Goal: Task Accomplishment & Management: Use online tool/utility

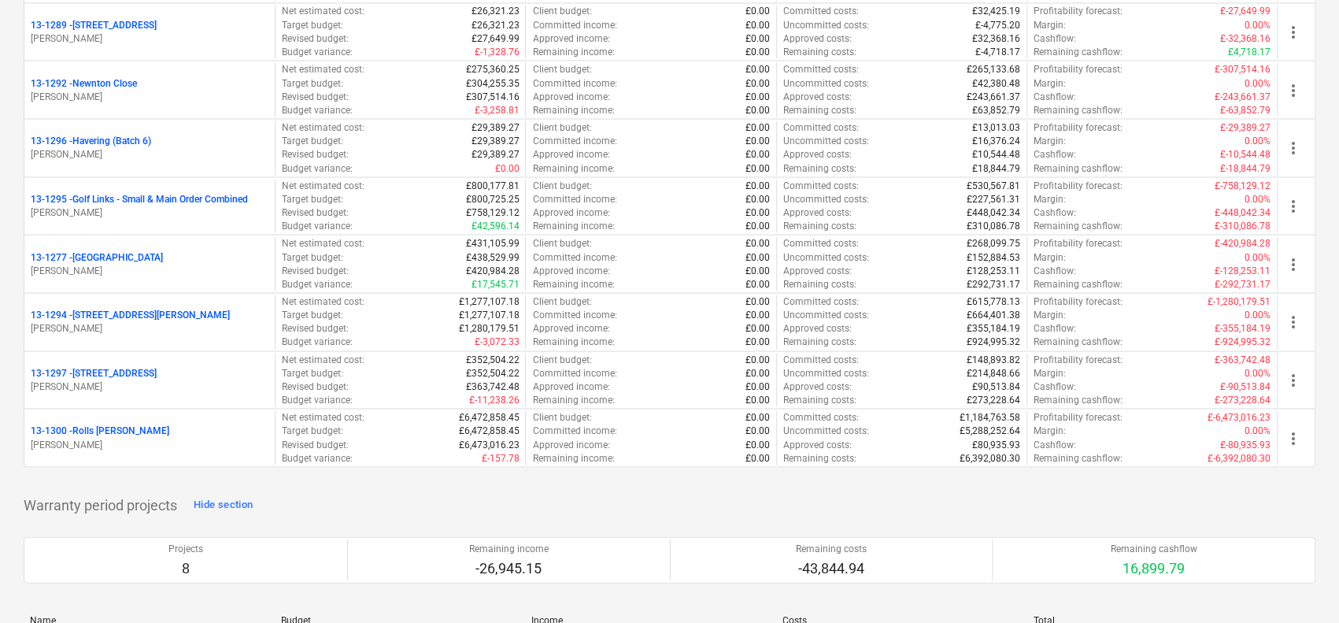
scroll to position [1991, 0]
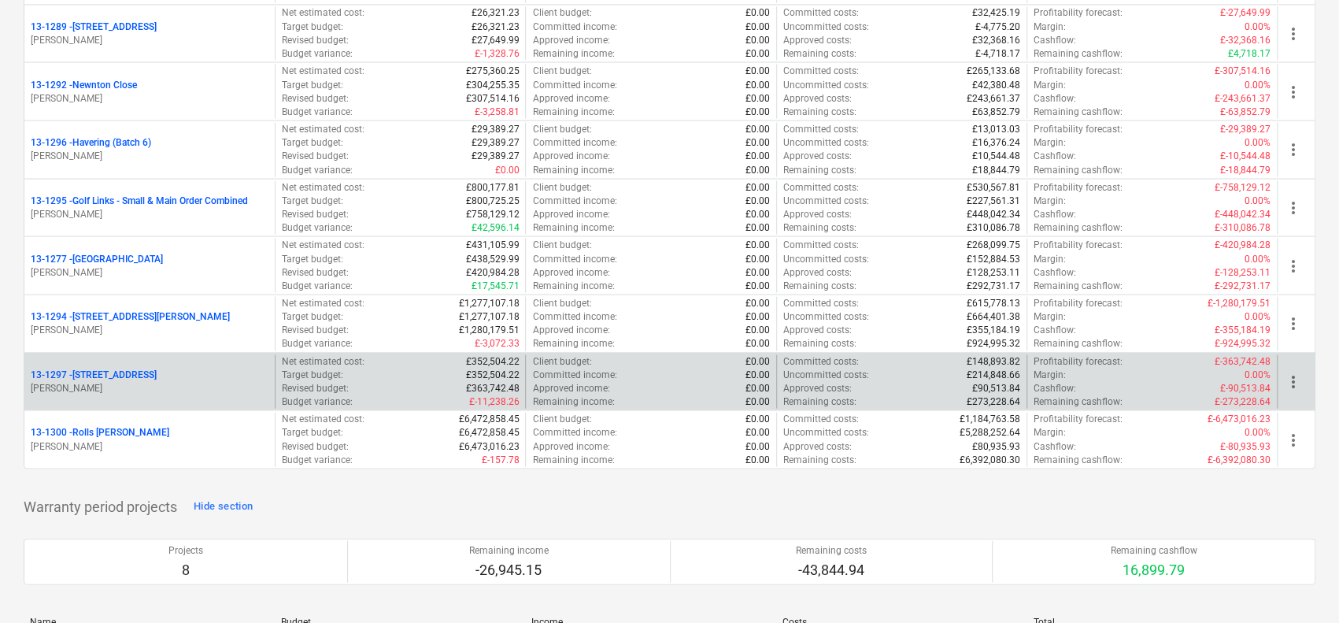
click at [197, 368] on div "[STREET_ADDRESS]" at bounding box center [150, 374] width 238 height 13
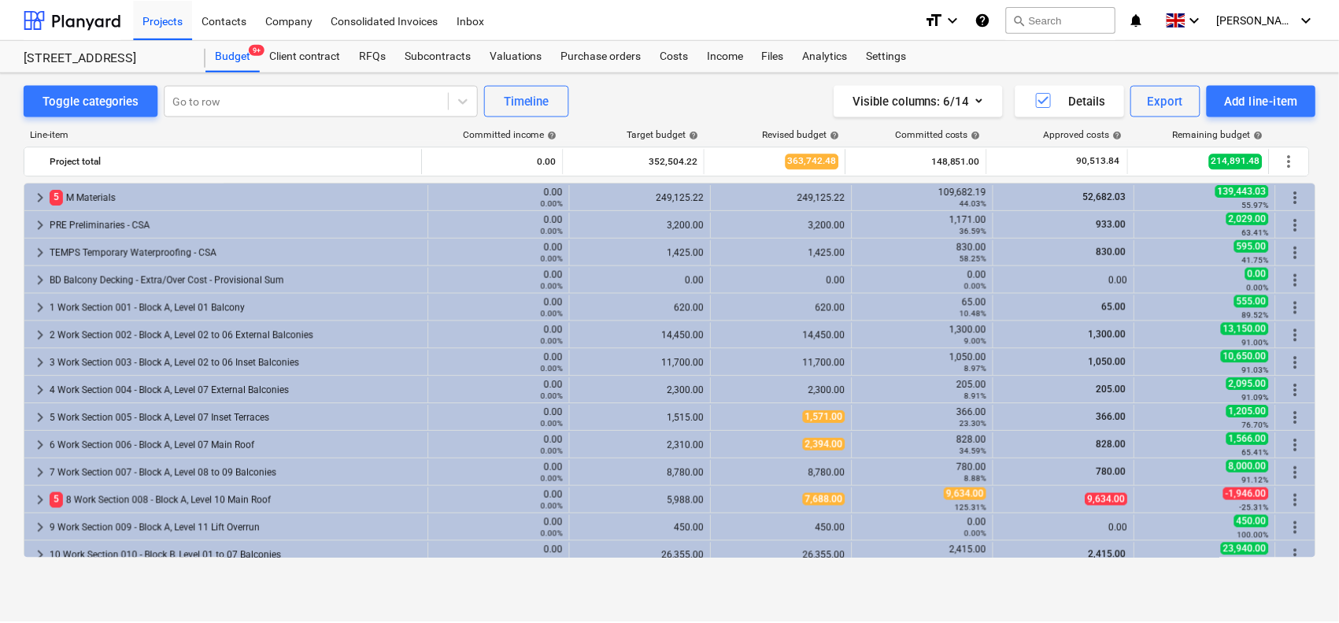
scroll to position [413, 0]
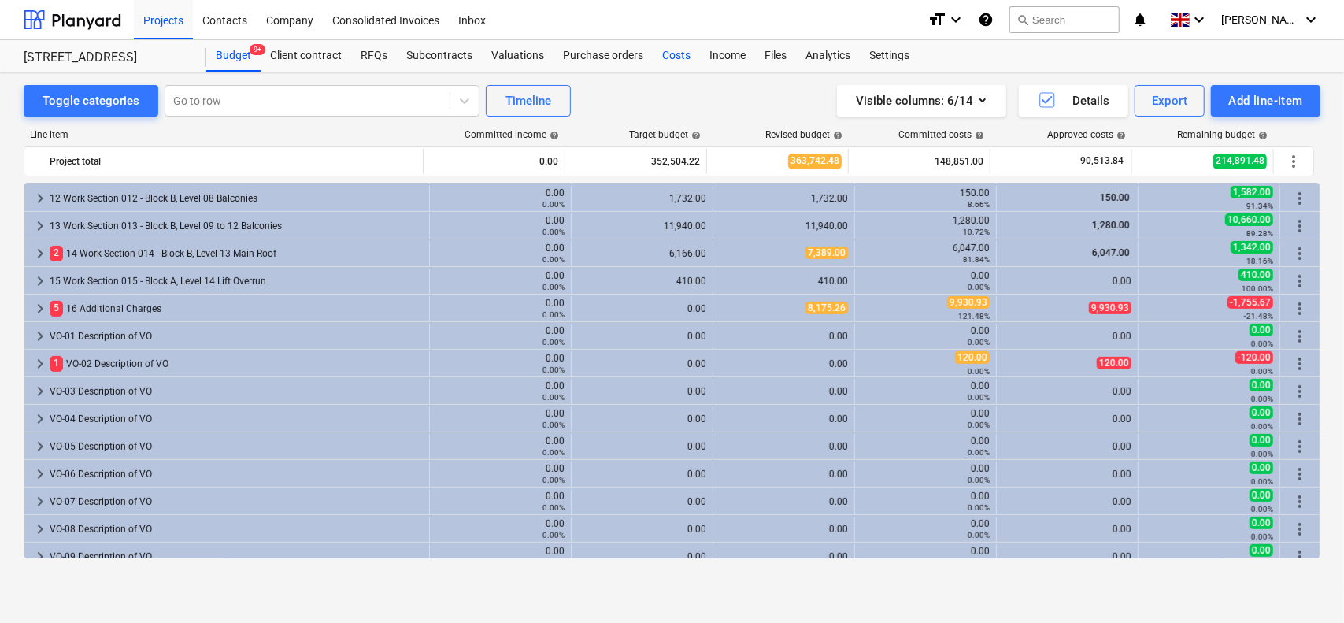
click at [676, 63] on div "Costs" at bounding box center [676, 55] width 47 height 31
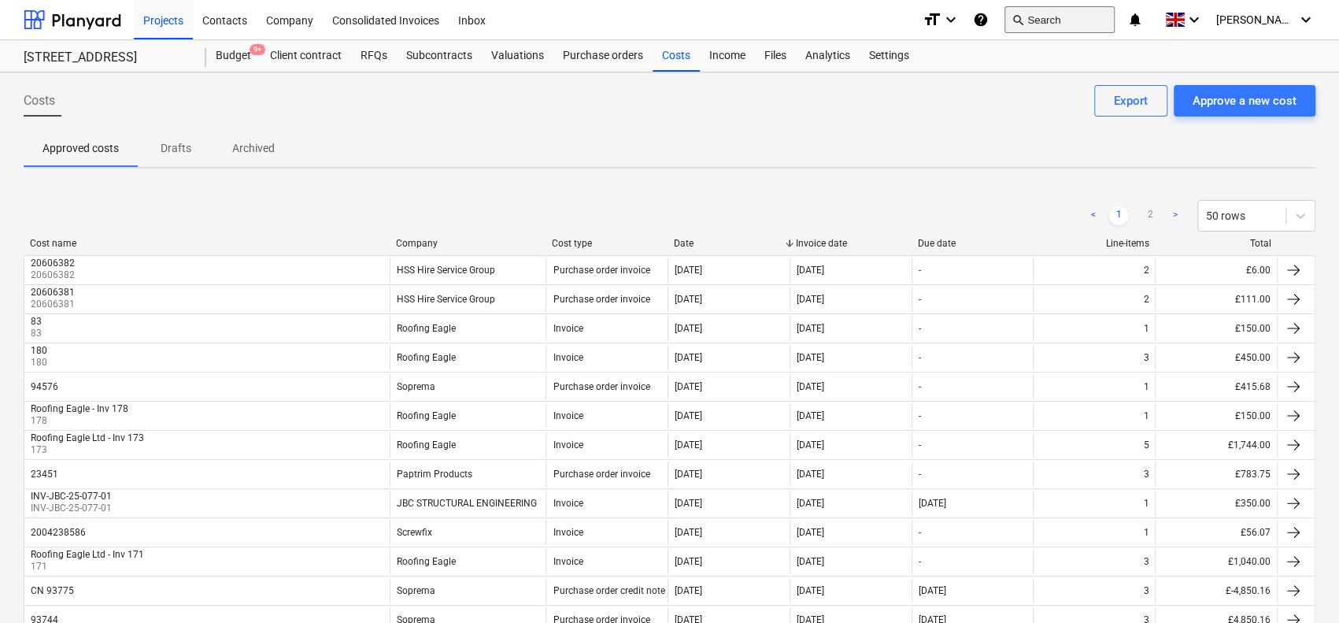
click at [1067, 12] on button "search Search" at bounding box center [1060, 19] width 110 height 27
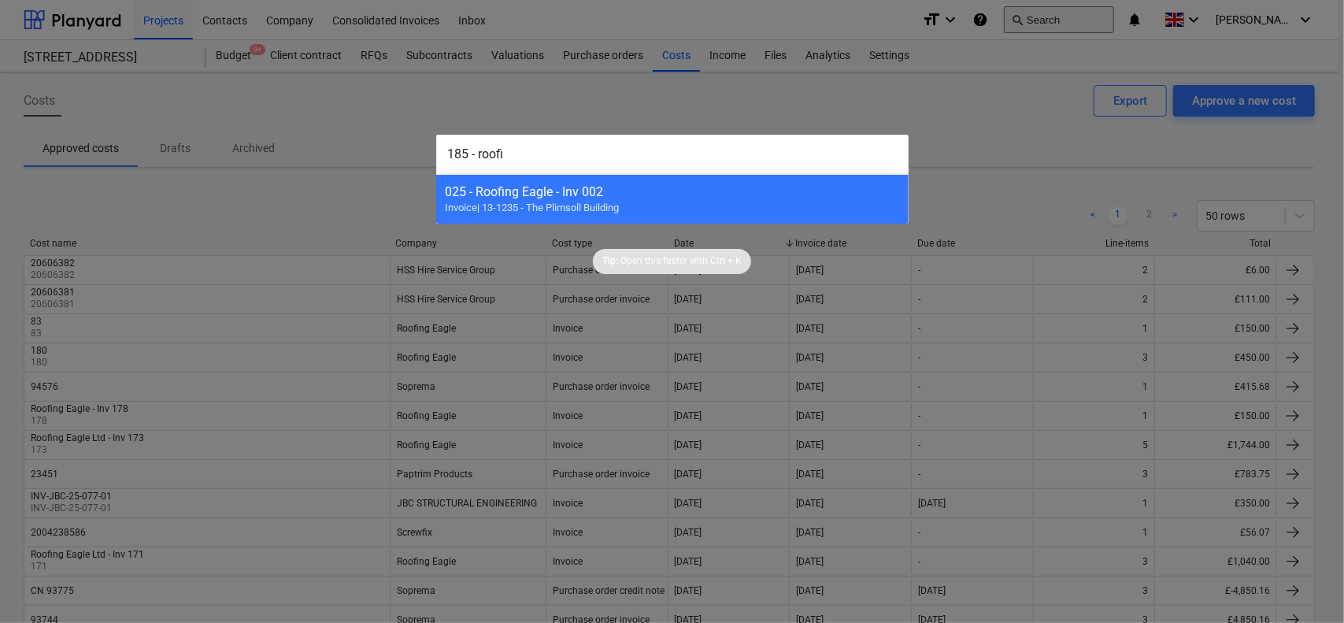
type input "185 - roofin"
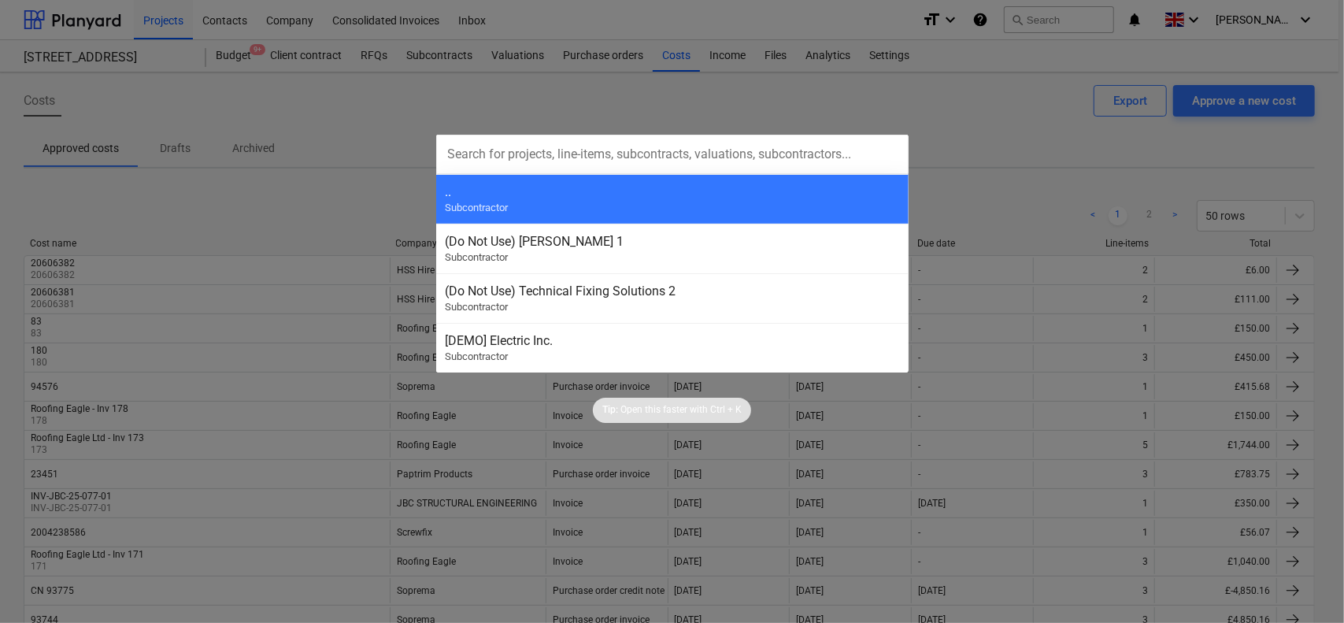
click at [1055, 141] on div at bounding box center [672, 311] width 1344 height 623
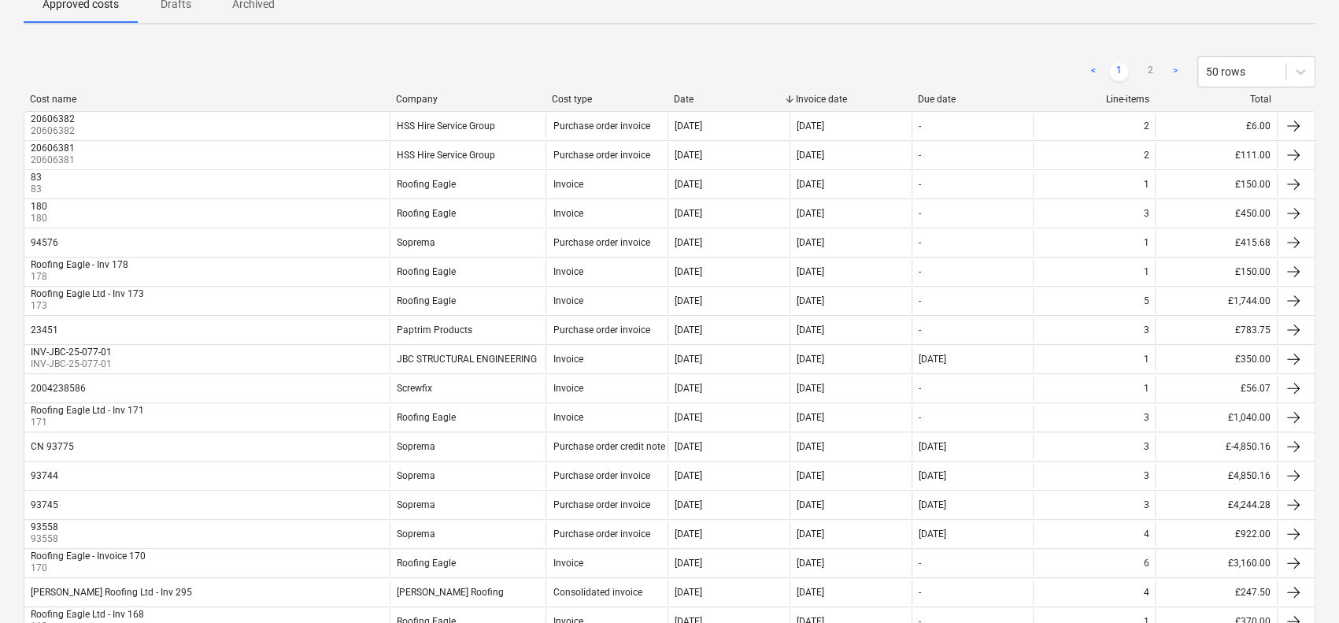
scroll to position [143, 0]
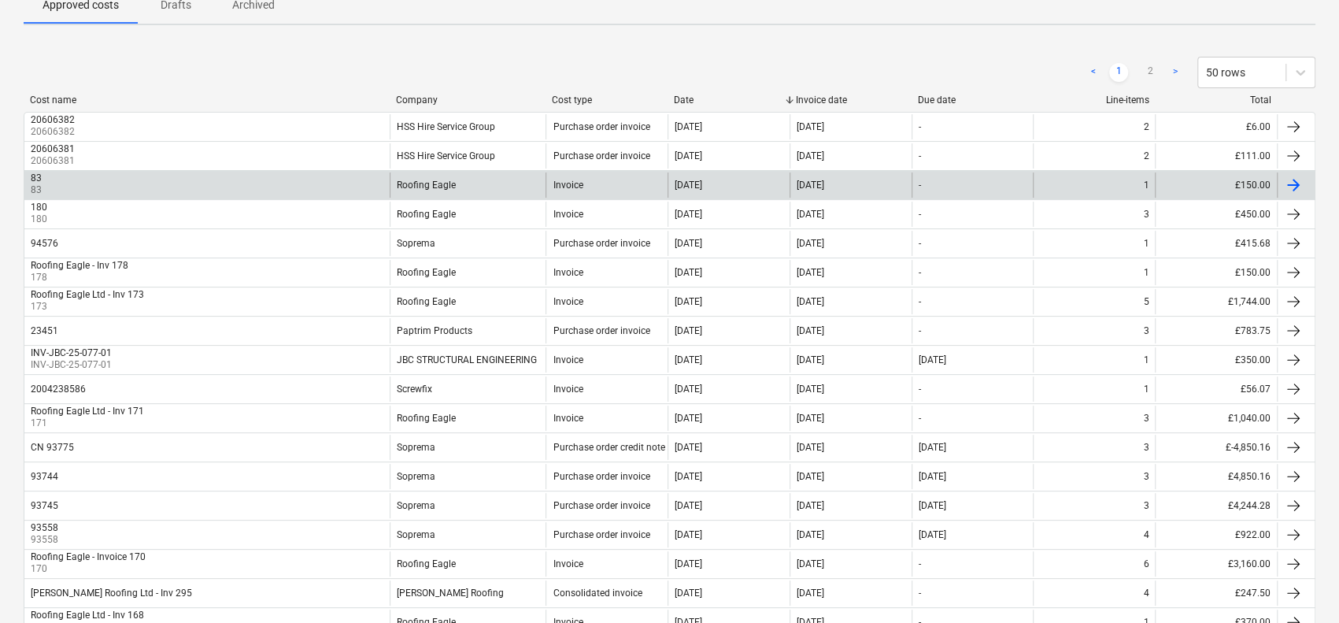
click at [506, 184] on div "Roofing Eagle" at bounding box center [468, 184] width 156 height 25
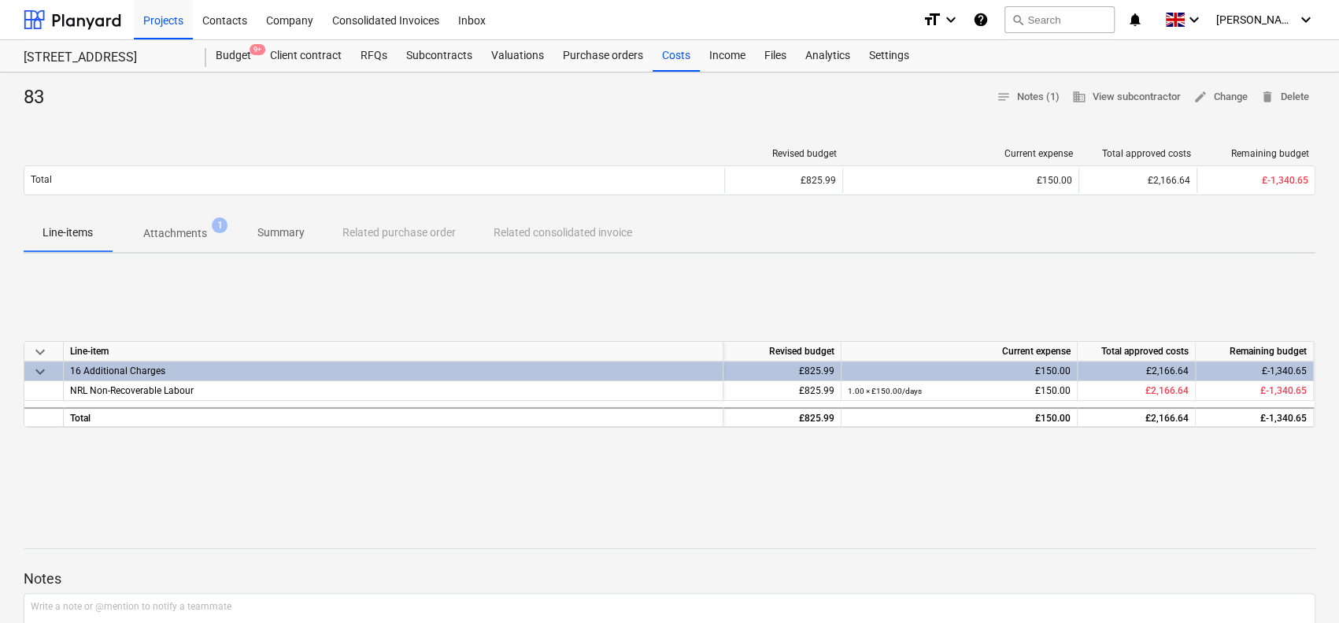
click at [258, 242] on span "Summary" at bounding box center [281, 233] width 85 height 26
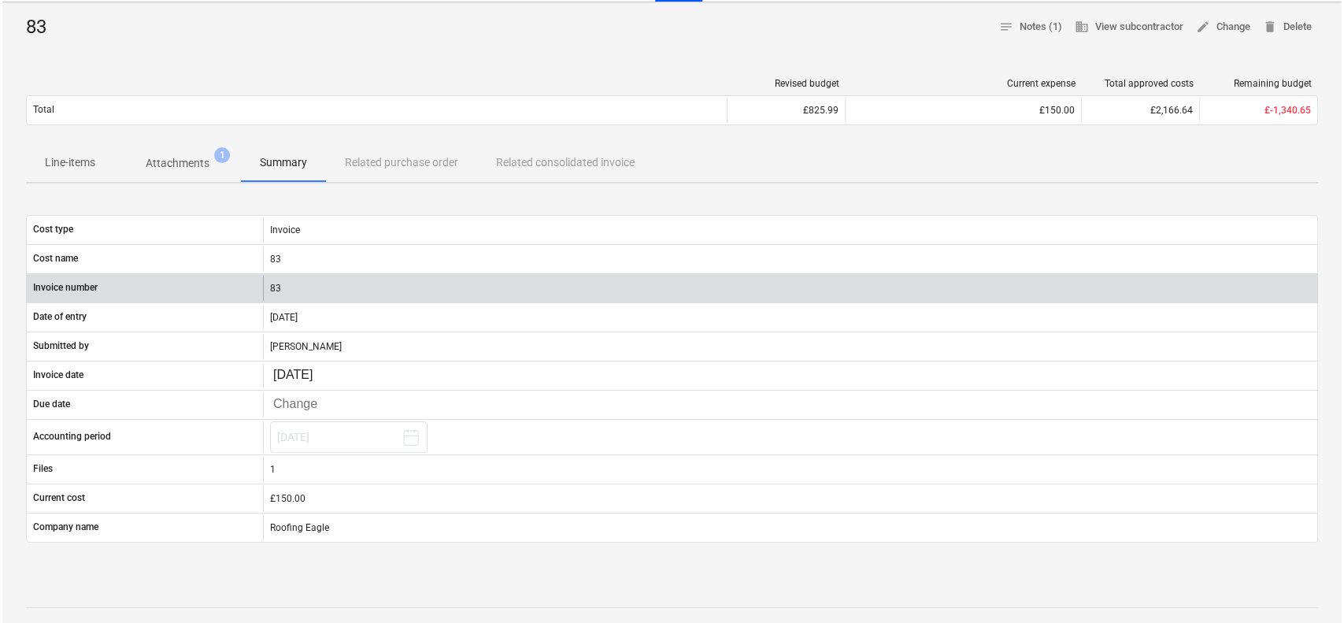
scroll to position [71, 0]
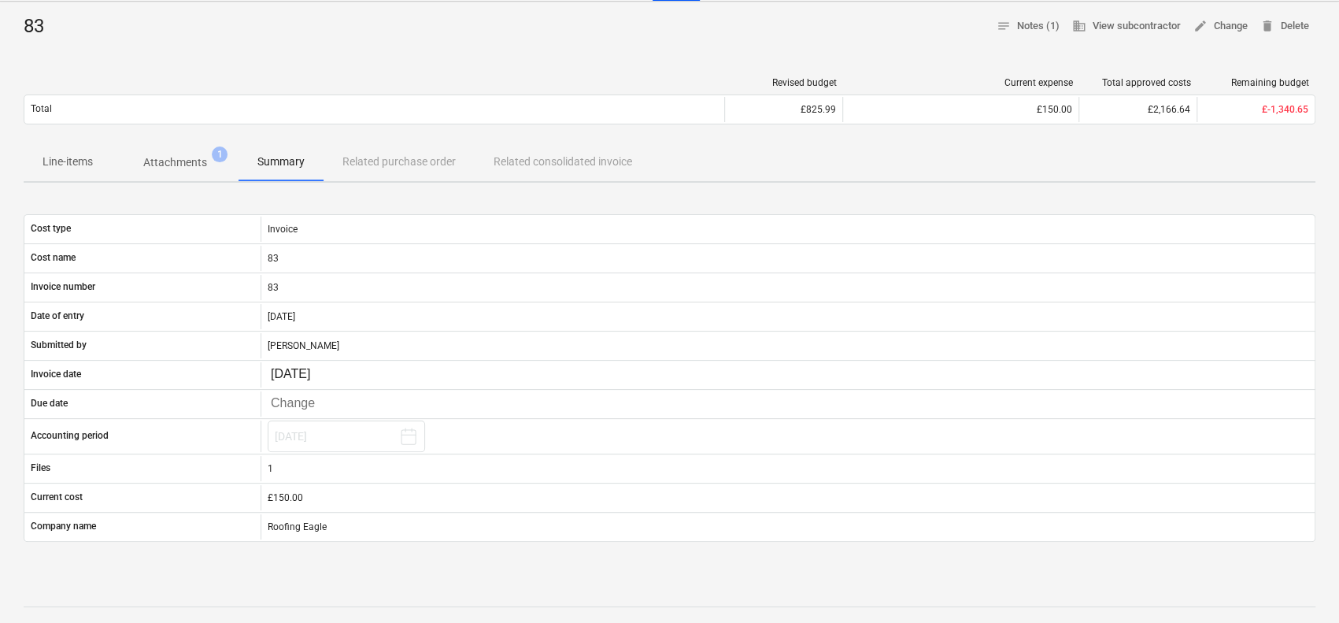
click at [91, 165] on p "Line-items" at bounding box center [68, 162] width 50 height 17
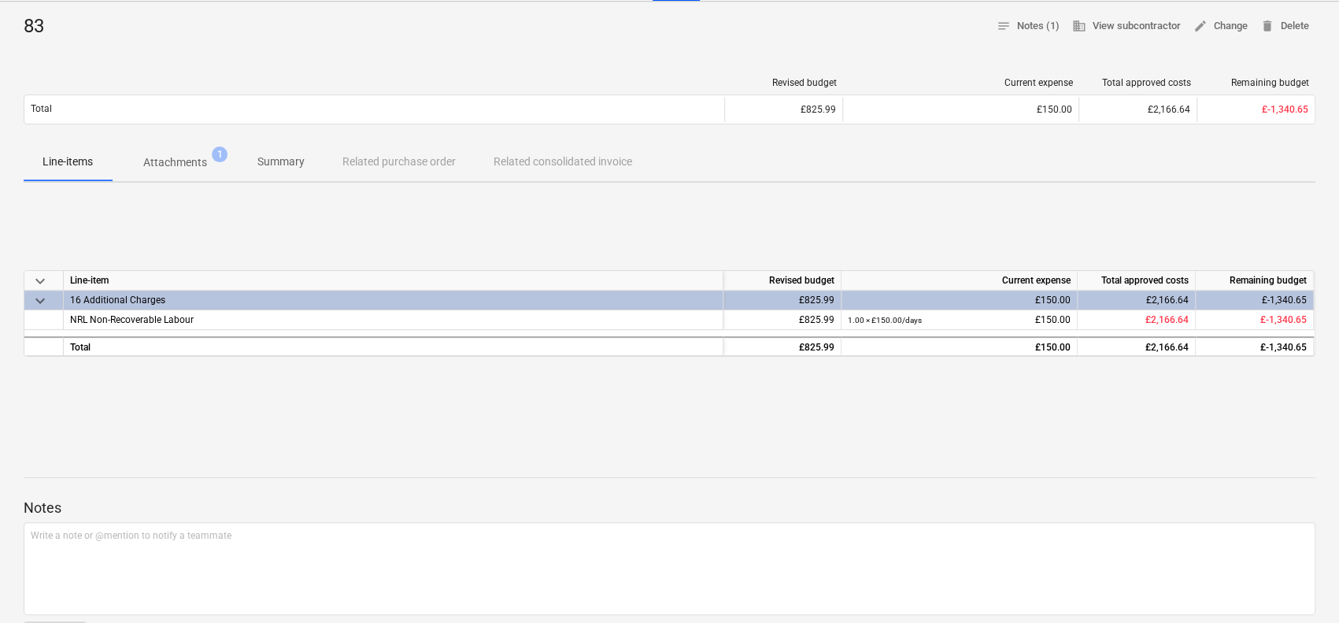
click at [157, 177] on button "Attachments 1" at bounding box center [175, 162] width 127 height 38
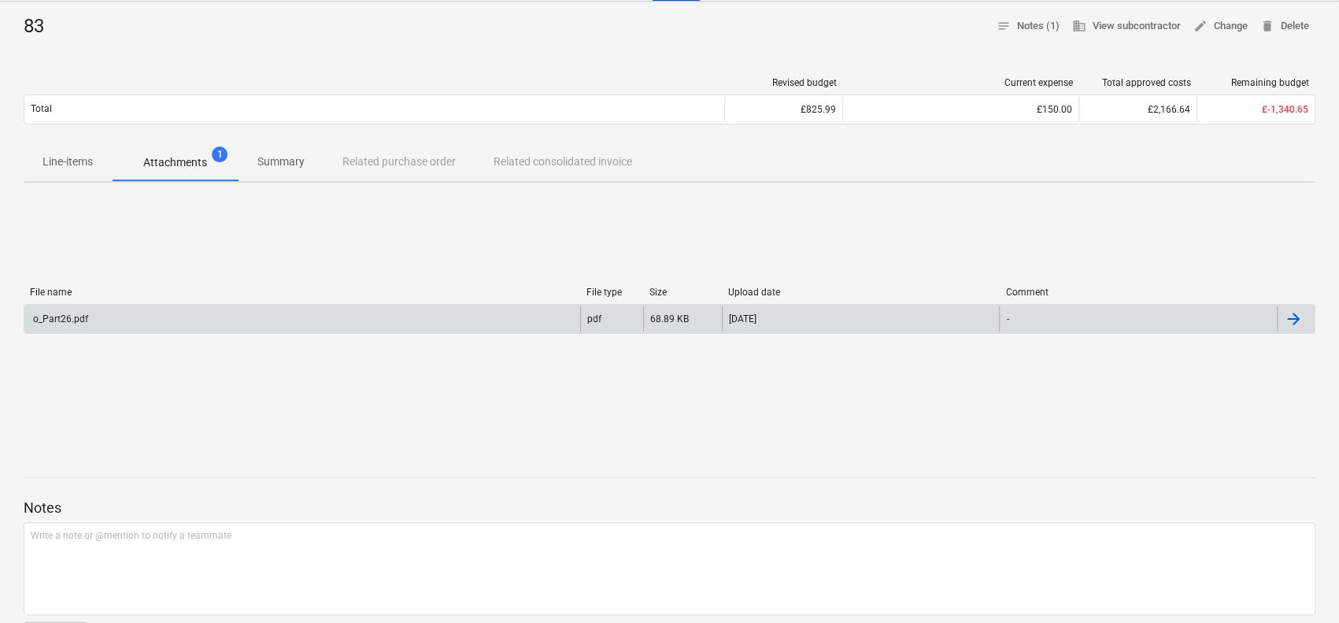
click at [176, 317] on div "o_Part26.pdf" at bounding box center [302, 318] width 556 height 25
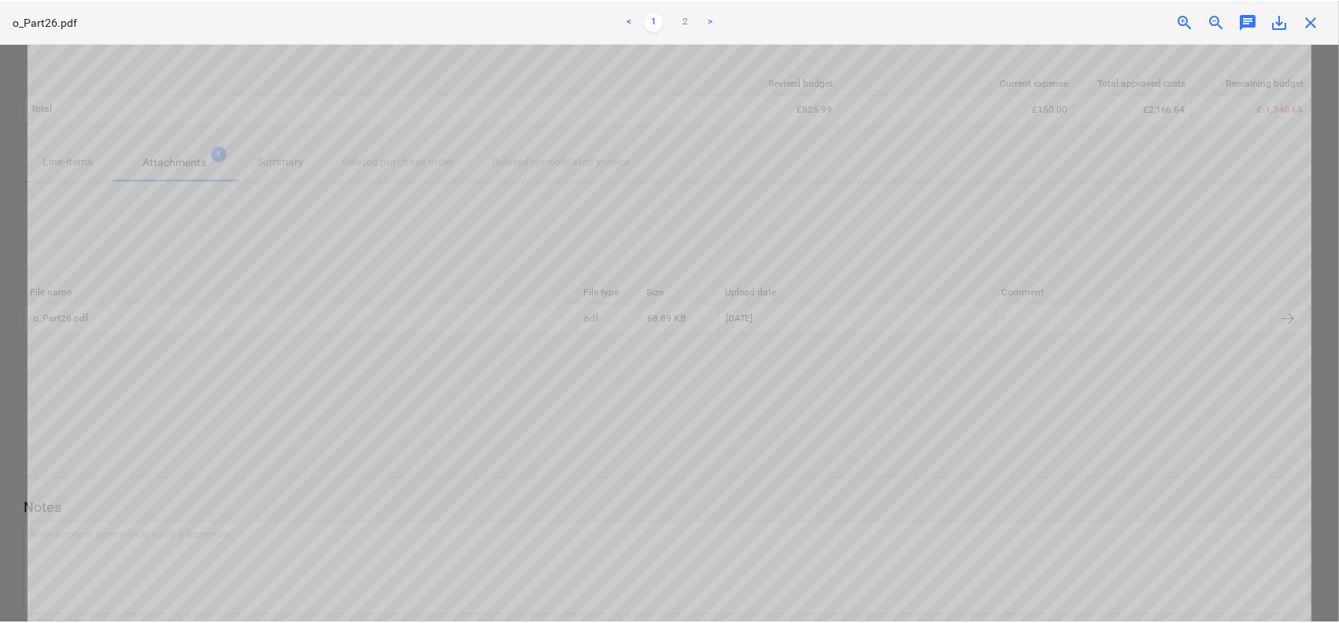
scroll to position [1082, 0]
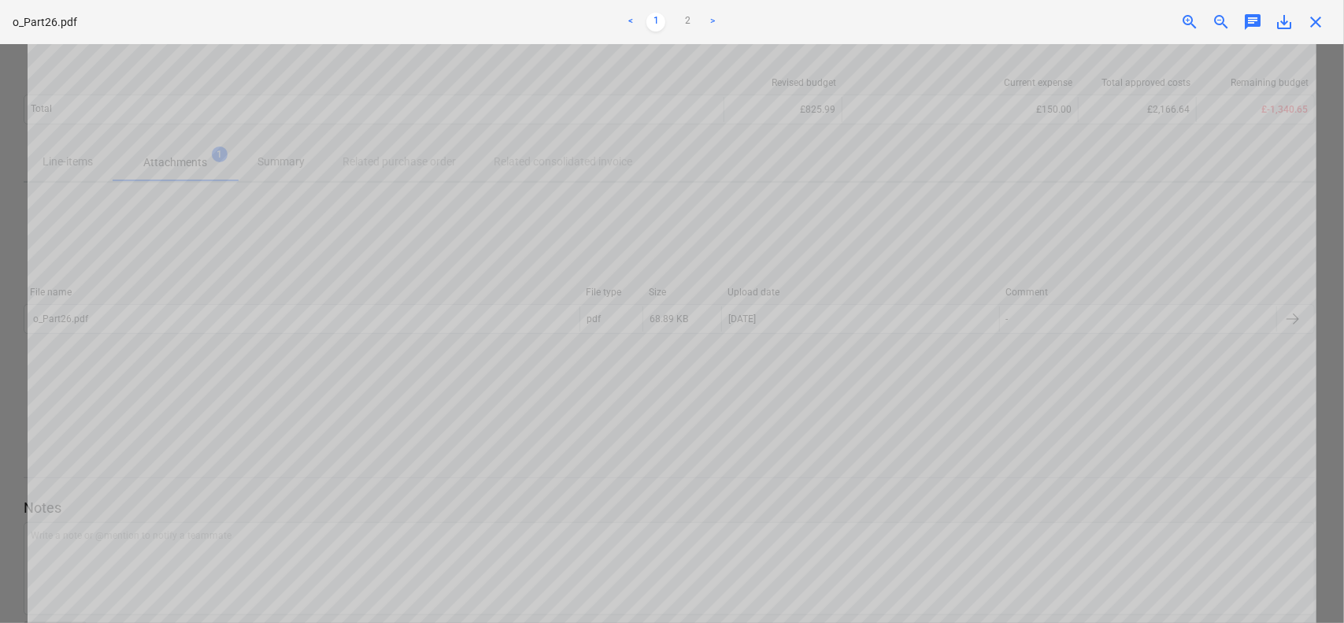
click at [1322, 26] on span "close" at bounding box center [1315, 22] width 19 height 19
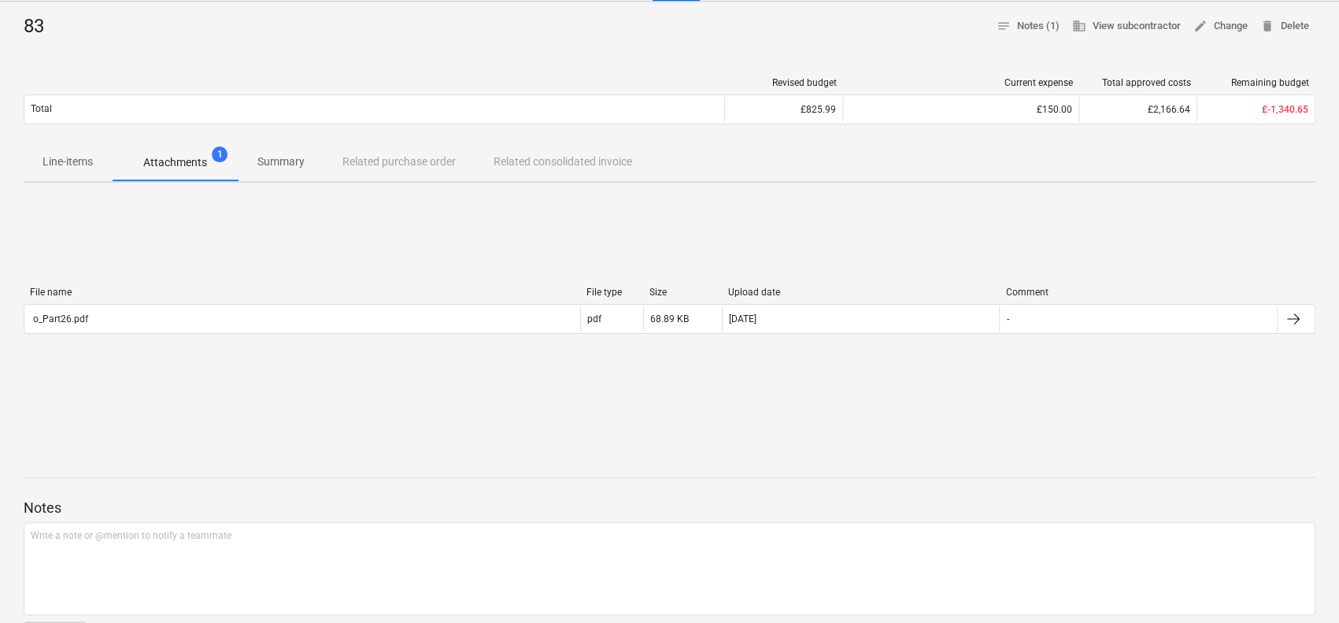
scroll to position [0, 0]
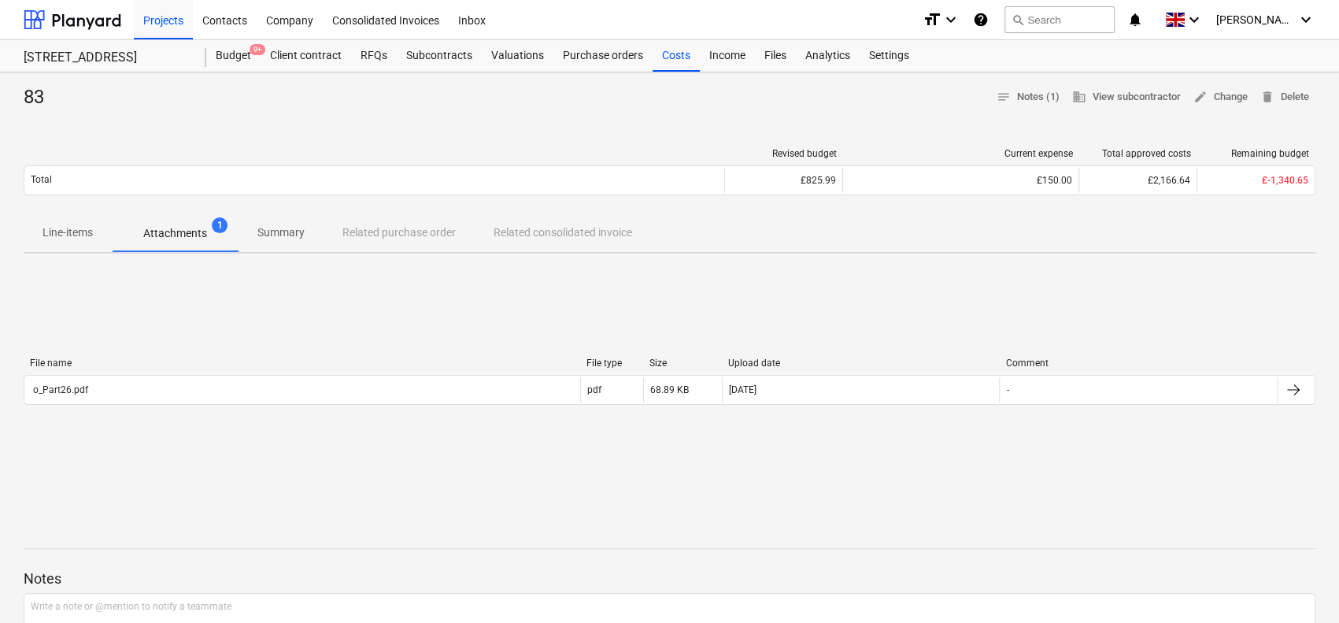
click at [109, 232] on span "Line-items" at bounding box center [68, 233] width 88 height 26
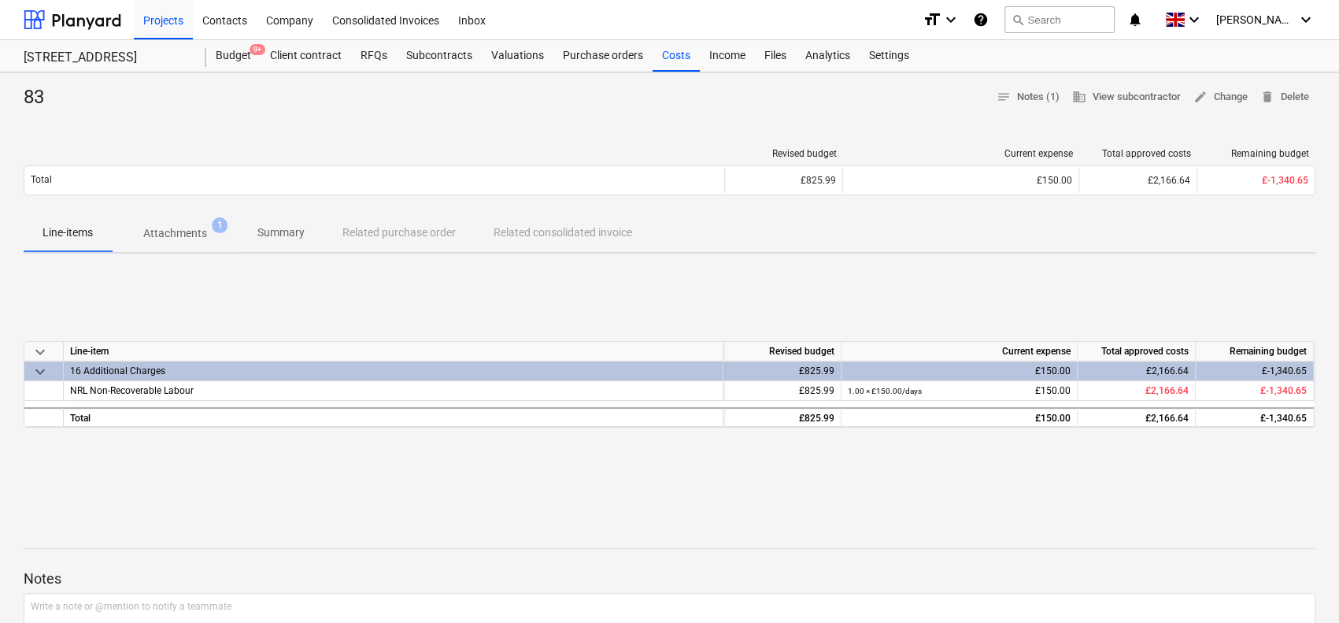
click at [39, 105] on div "83" at bounding box center [40, 97] width 33 height 25
drag, startPoint x: 39, startPoint y: 105, endPoint x: 236, endPoint y: 484, distance: 427.9
click at [236, 484] on div "83 notes Notes (1) business View subcontractor edit Change delete Delete Revise…" at bounding box center [669, 497] width 1339 height 850
click at [236, 484] on div "keyboard_arrow_down Line-item Revised budget Current expense Total approved cos…" at bounding box center [670, 384] width 1292 height 236
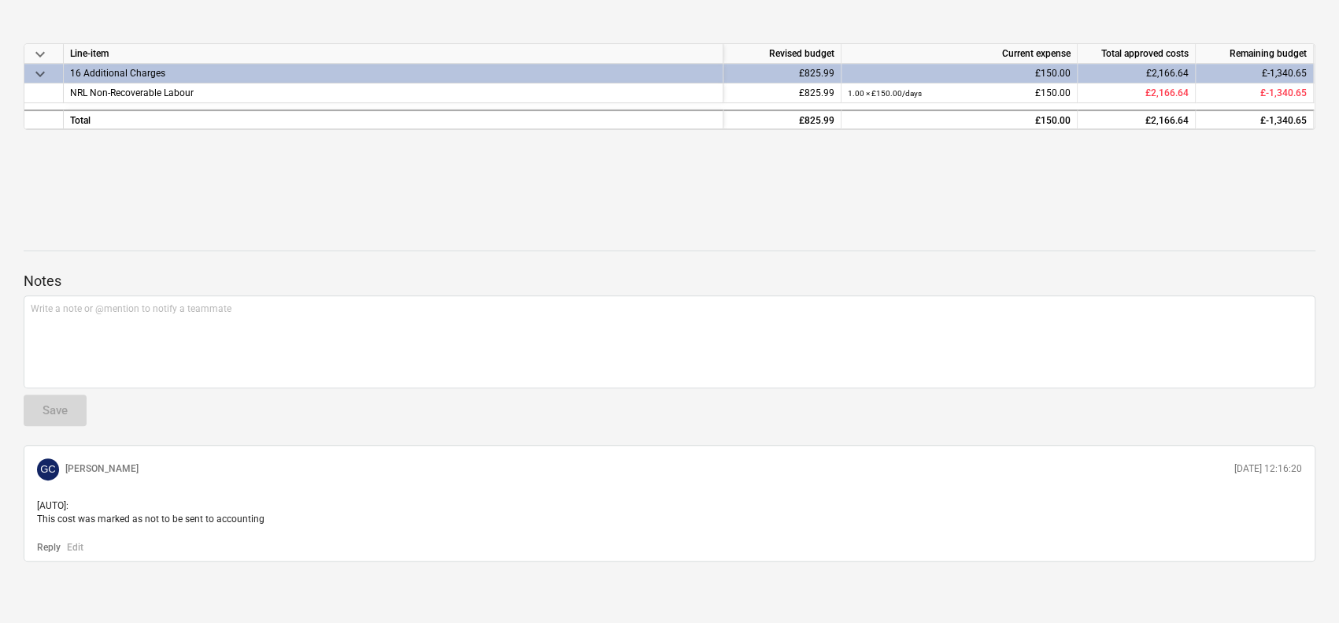
scroll to position [297, 0]
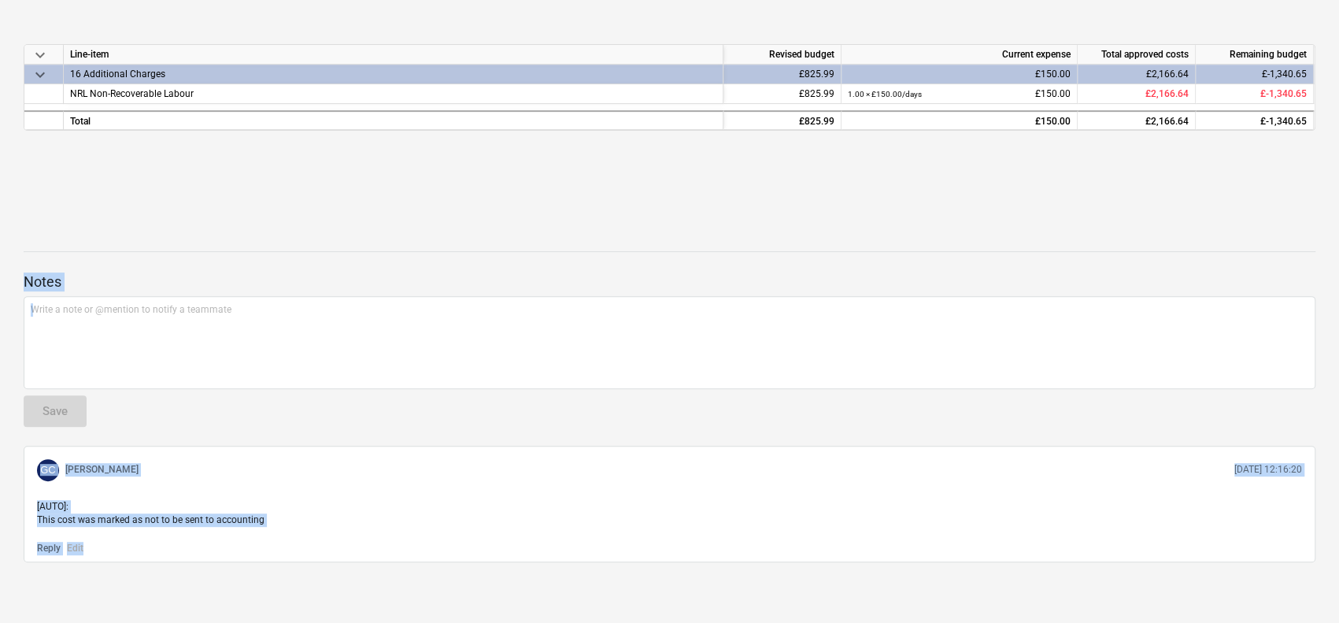
drag, startPoint x: 465, startPoint y: 241, endPoint x: 478, endPoint y: 540, distance: 299.5
click at [478, 540] on div "Notes Write a note or @mention to notify a teammate ﻿ Save GC [PERSON_NAME] [DA…" at bounding box center [670, 396] width 1292 height 331
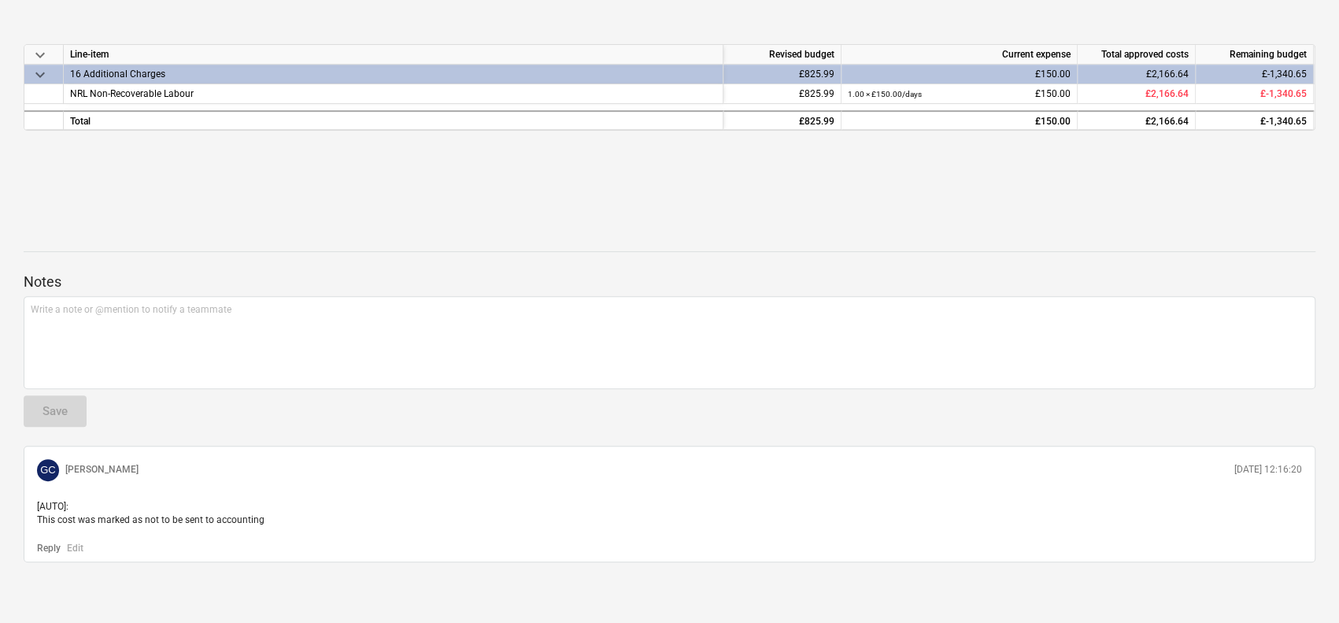
click at [478, 540] on div "Reply Edit" at bounding box center [670, 547] width 1278 height 16
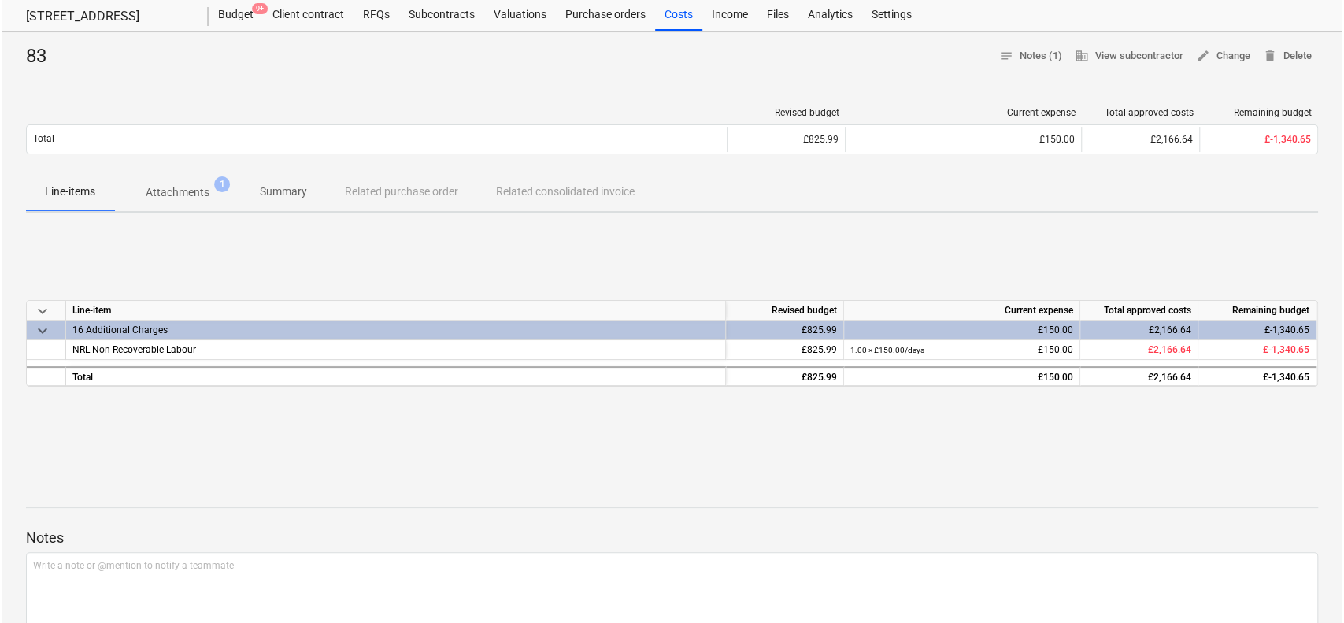
scroll to position [40, 0]
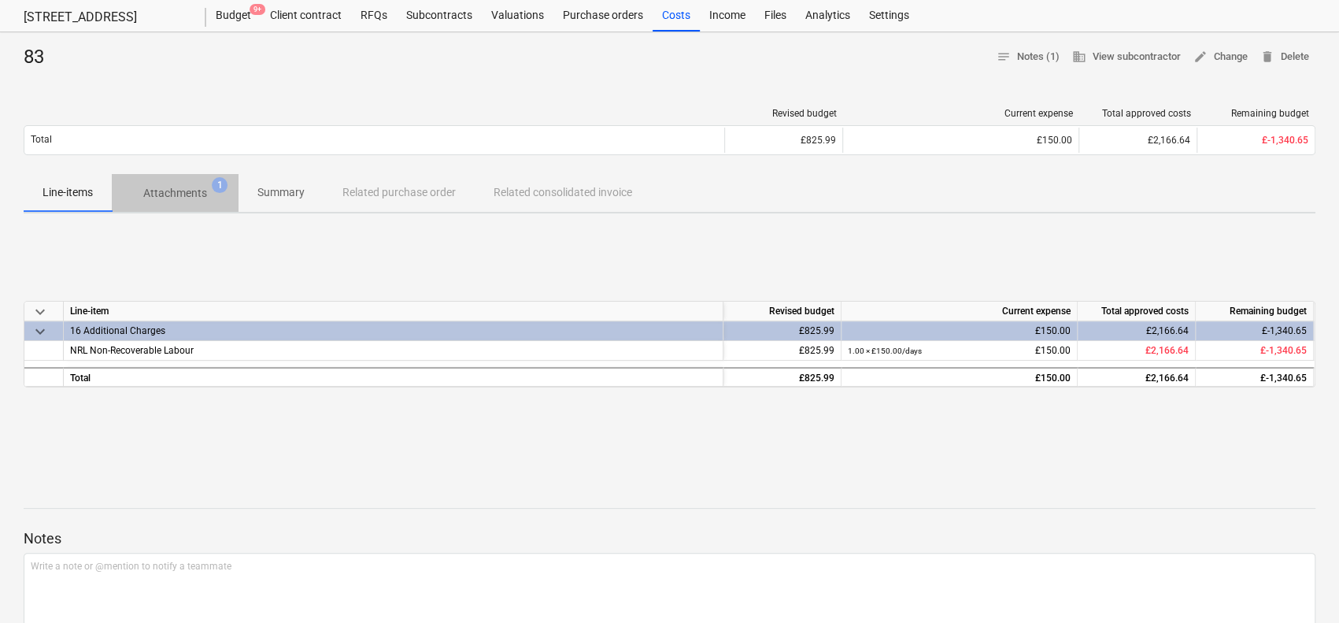
click at [192, 190] on p "Attachments" at bounding box center [175, 193] width 64 height 17
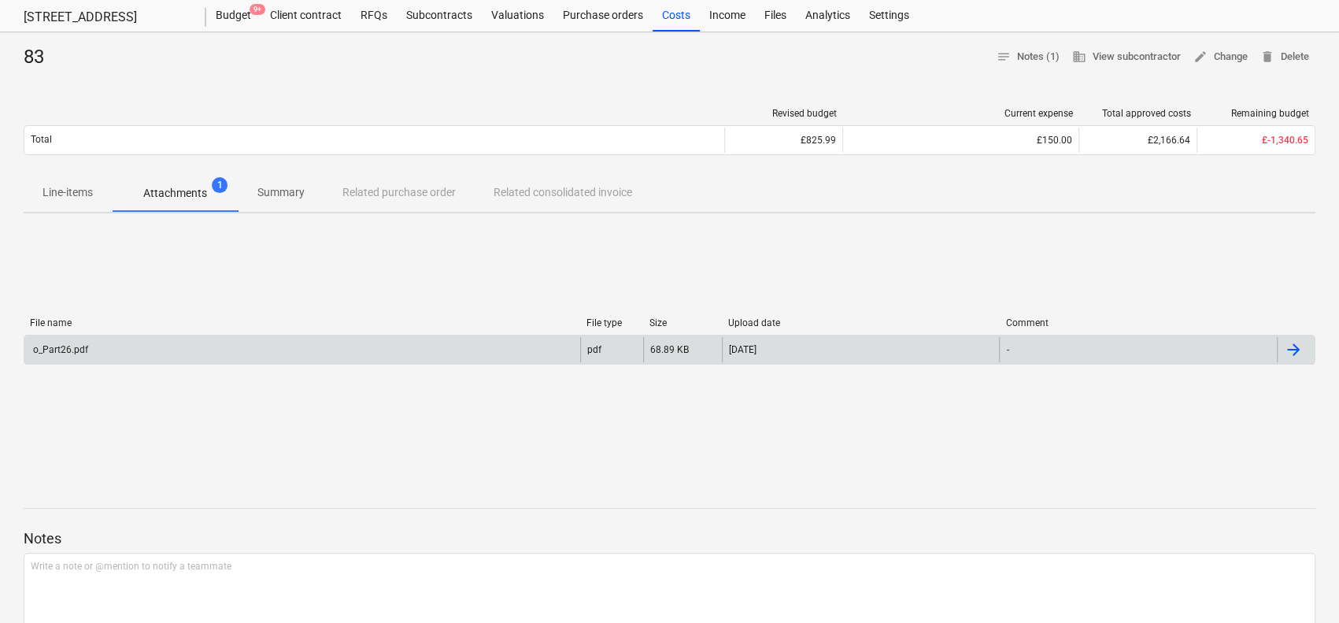
click at [364, 339] on div "o_Part26.pdf" at bounding box center [302, 349] width 556 height 25
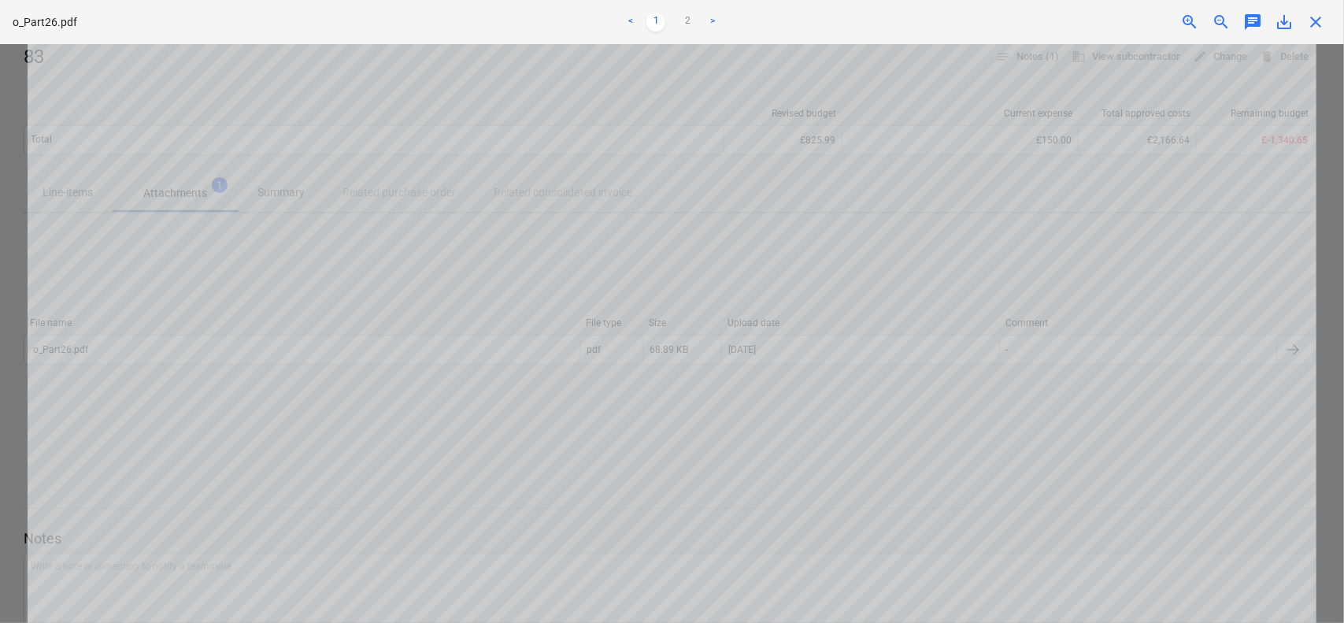
scroll to position [1142, 0]
click at [1315, 26] on span "close" at bounding box center [1315, 22] width 19 height 19
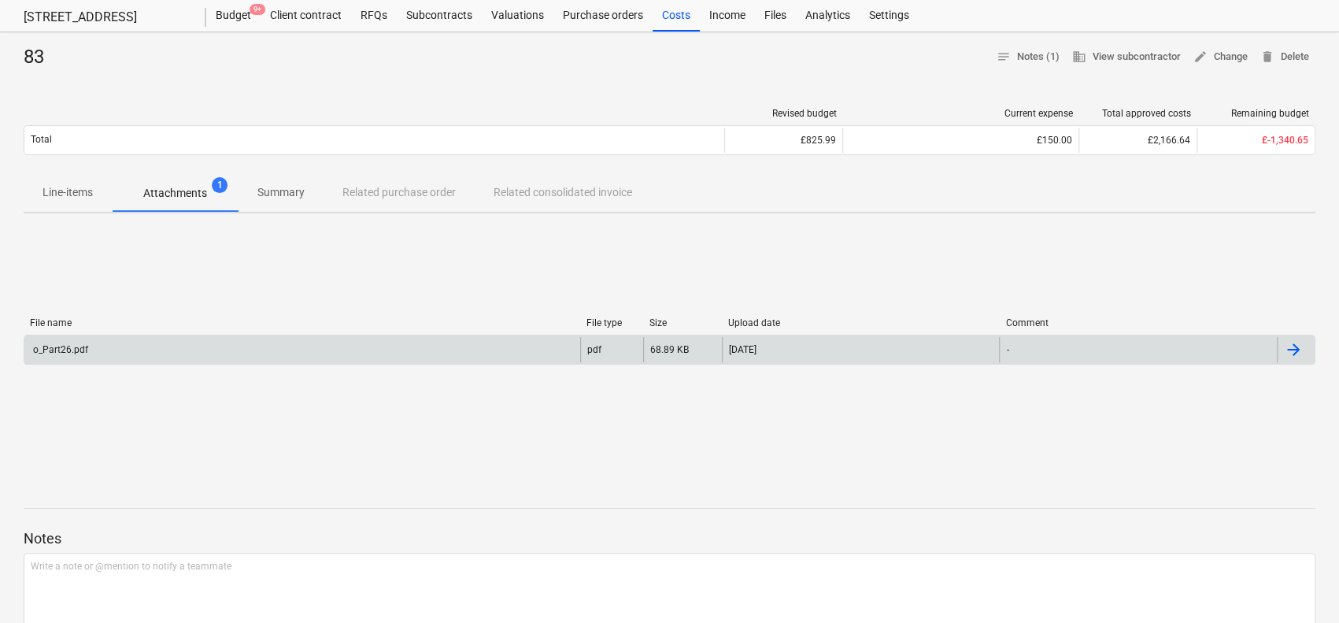
click at [124, 346] on div "o_Part26.pdf" at bounding box center [302, 349] width 556 height 25
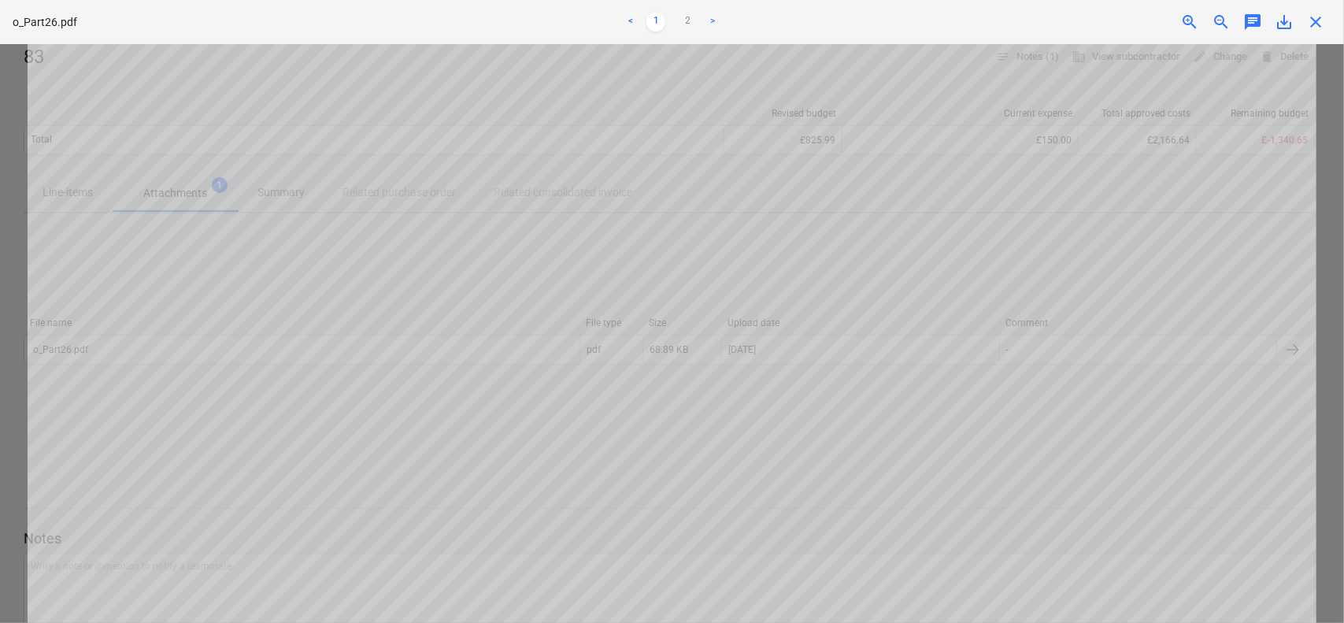
click at [1317, 24] on span "close" at bounding box center [1315, 22] width 19 height 19
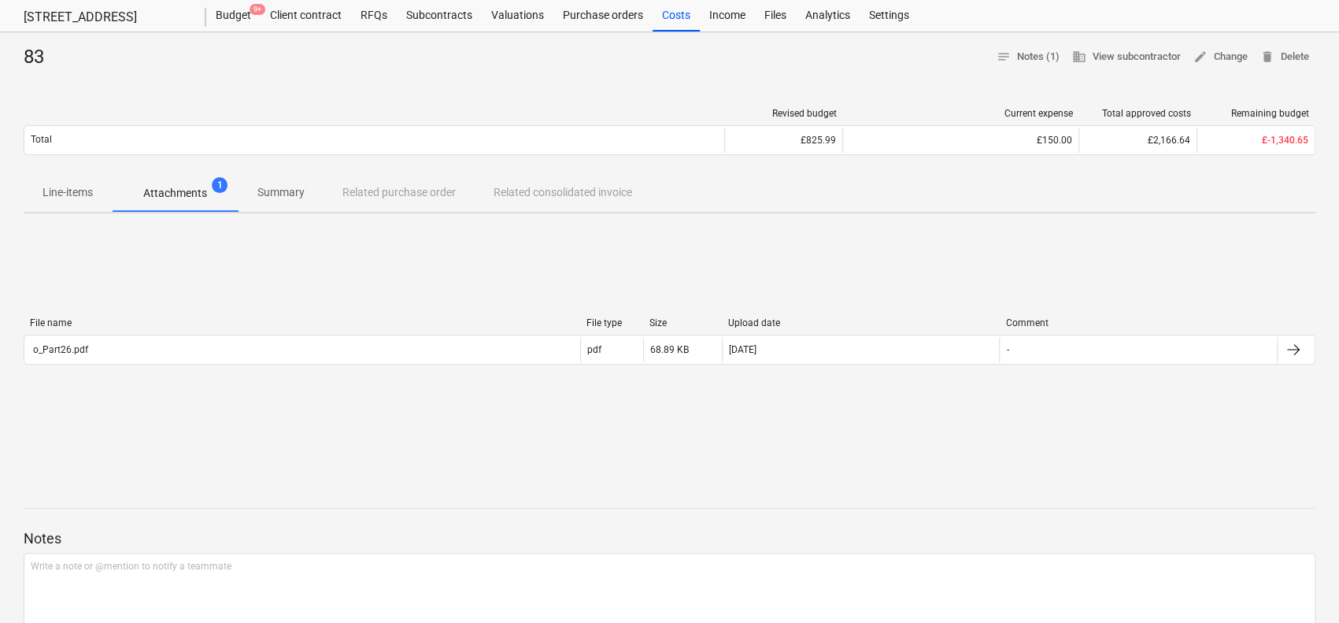
click at [635, 331] on div "File name File type Size Upload date Comment" at bounding box center [670, 325] width 1292 height 17
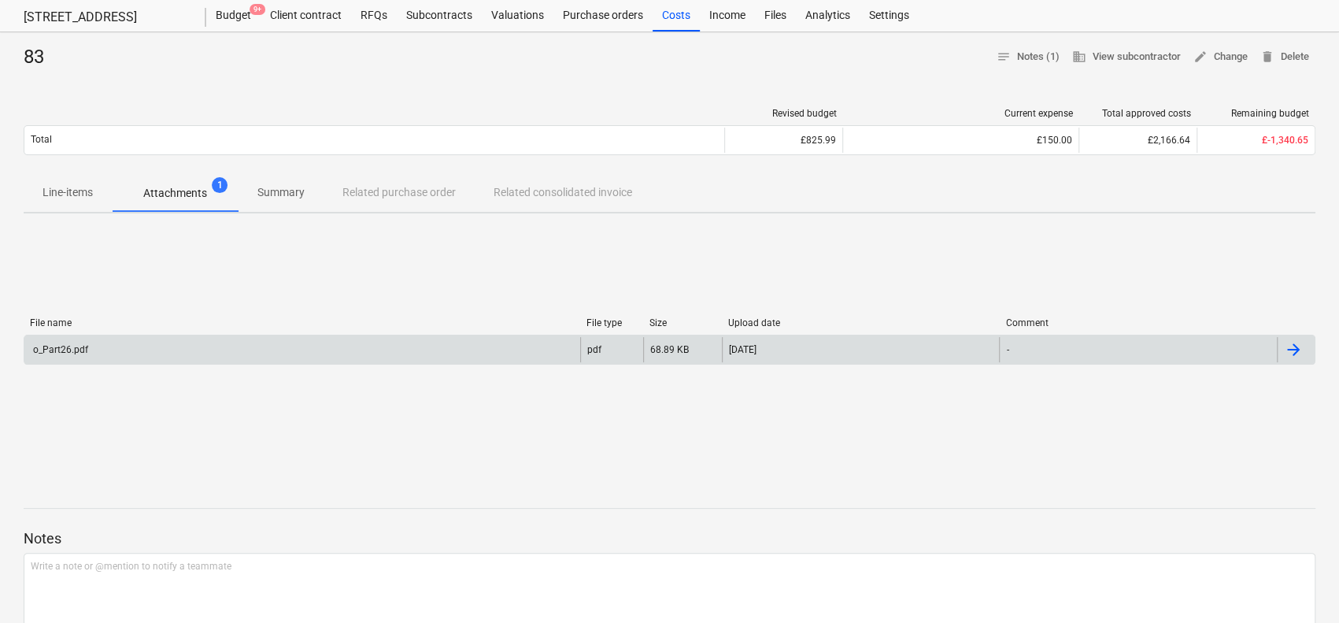
click at [633, 340] on div "pdf" at bounding box center [611, 349] width 63 height 25
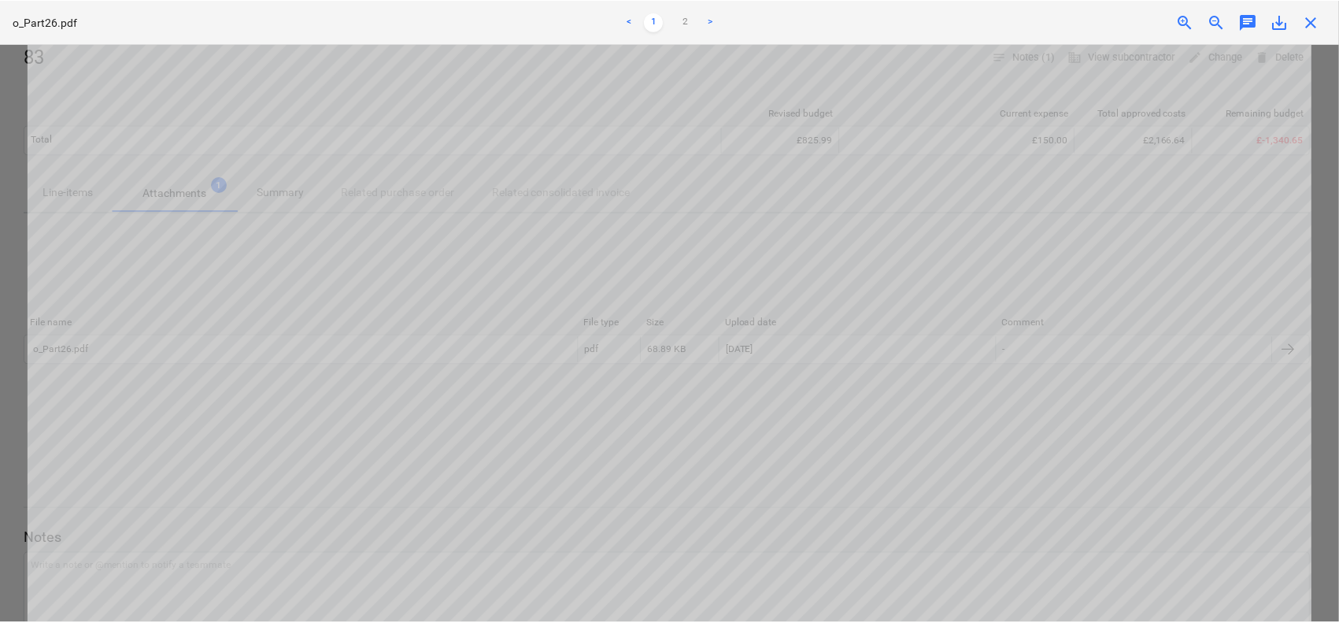
scroll to position [54, 0]
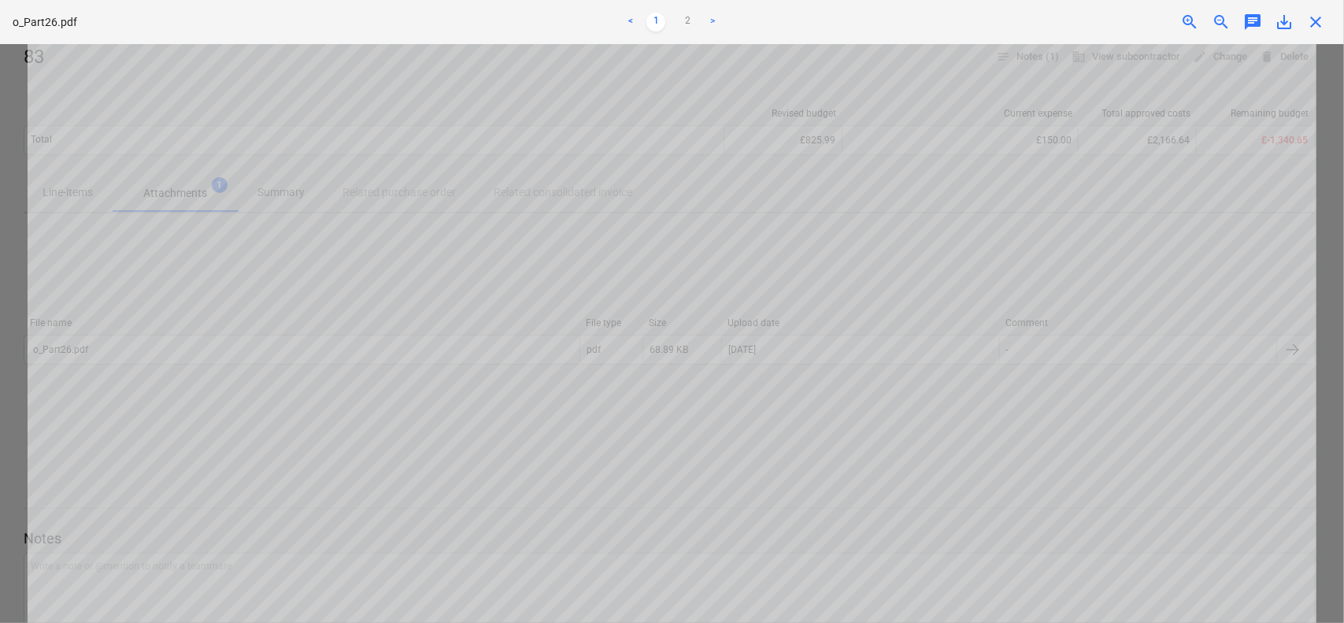
click at [1317, 20] on span "close" at bounding box center [1315, 22] width 19 height 19
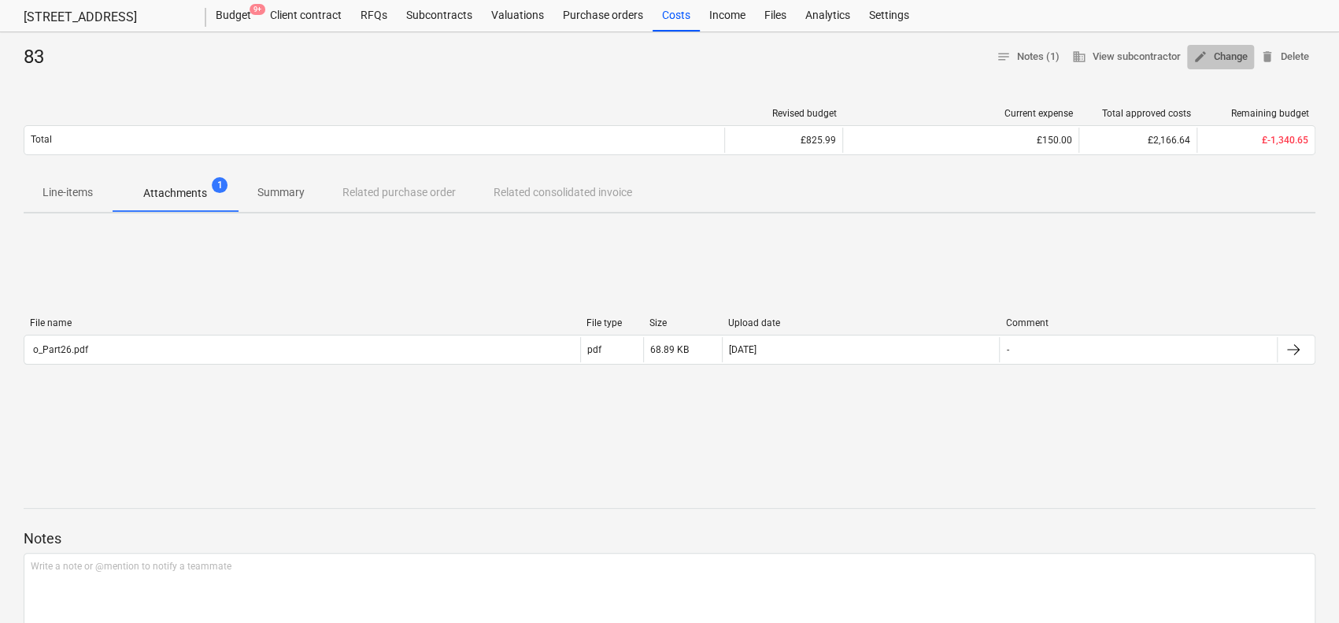
click at [1213, 61] on span "edit Change" at bounding box center [1221, 57] width 54 height 18
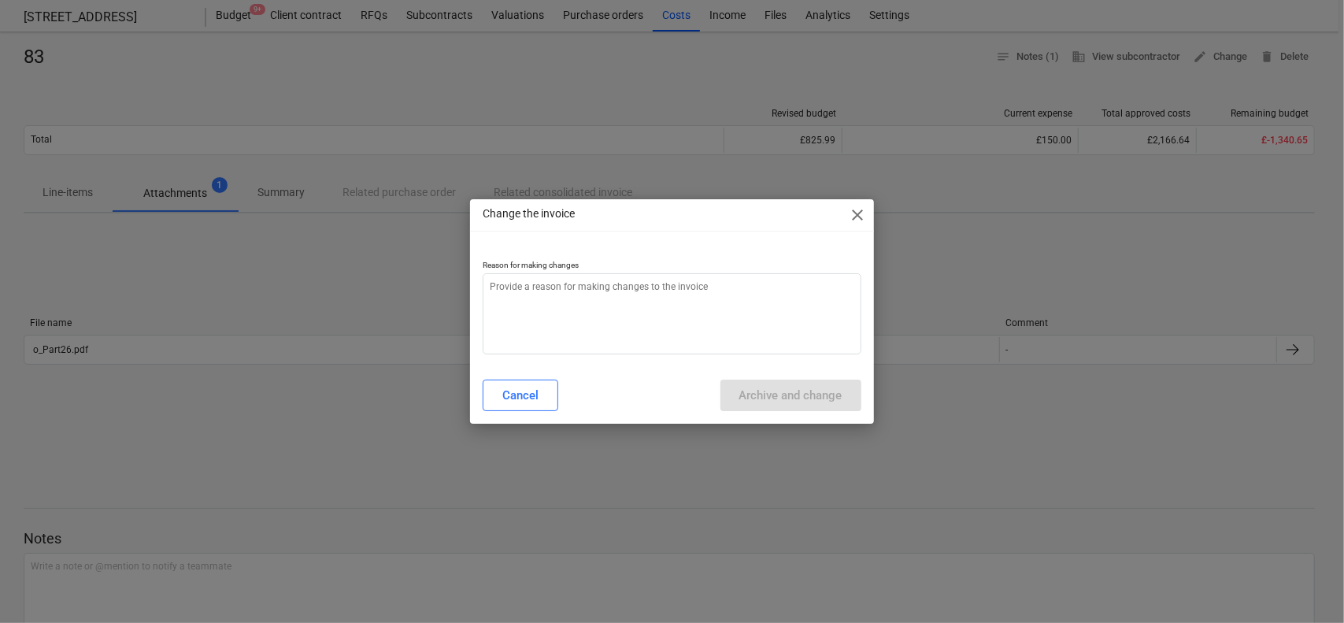
type textarea "x"
click at [809, 299] on textarea at bounding box center [672, 313] width 378 height 81
type textarea "1"
type textarea "x"
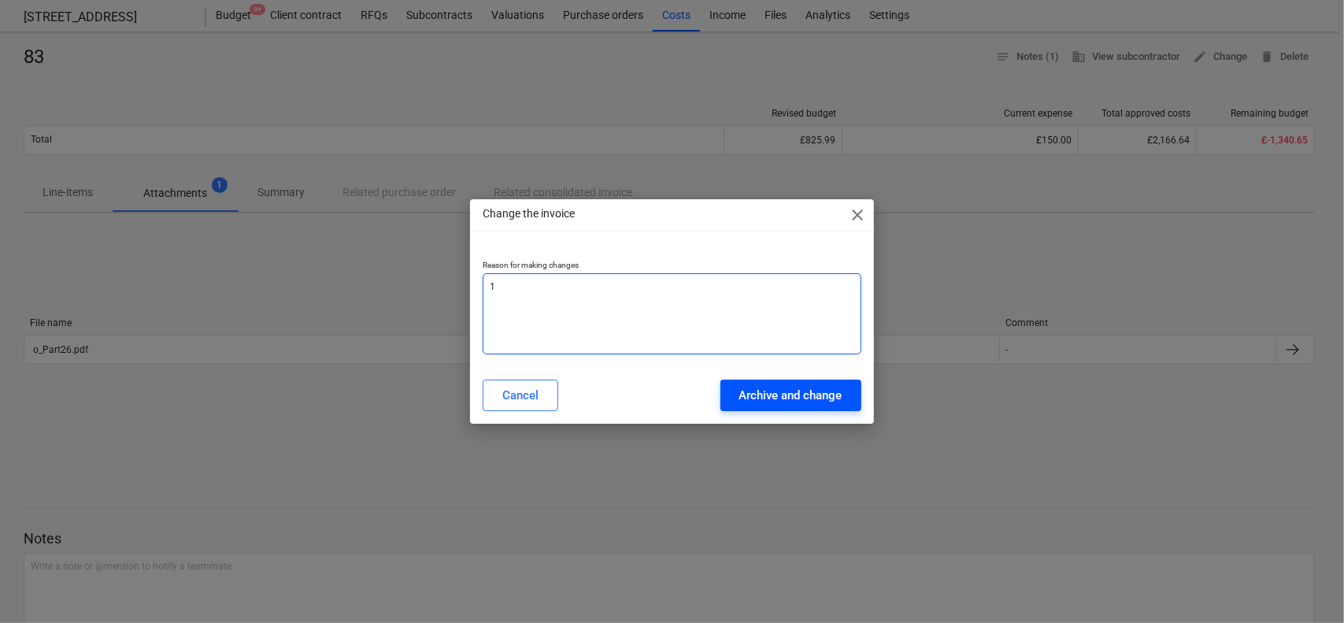
type textarea "1"
click at [793, 393] on div "Archive and change" at bounding box center [790, 395] width 103 height 20
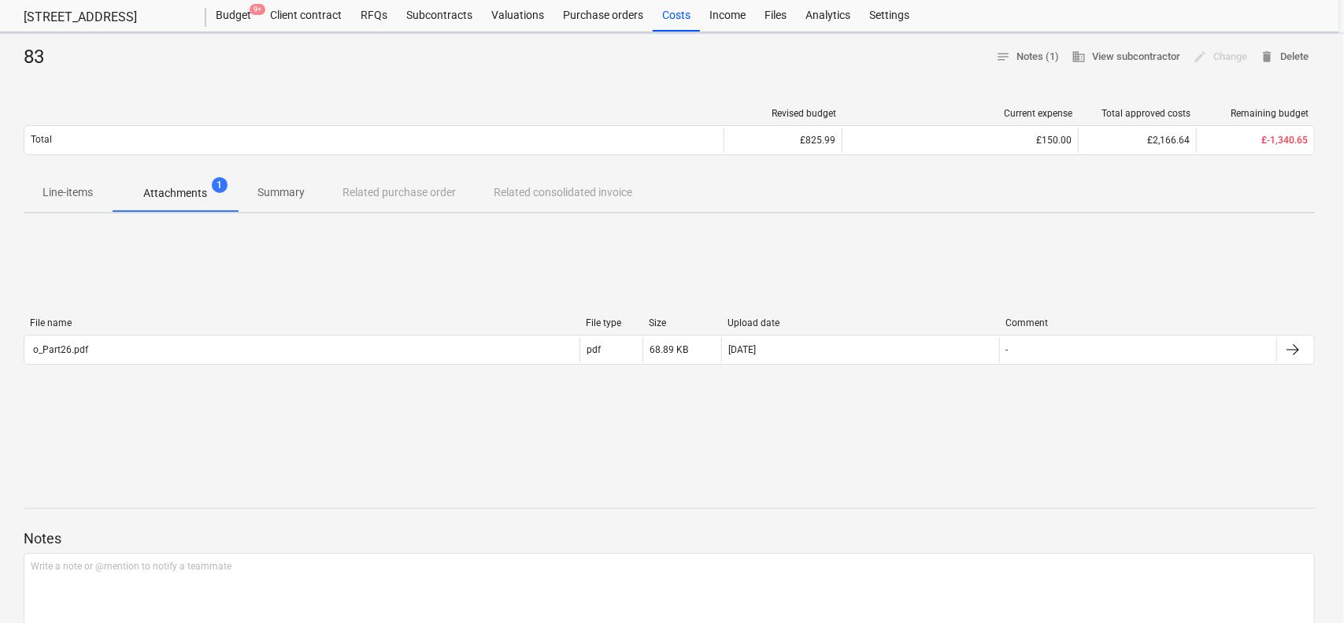
type textarea "x"
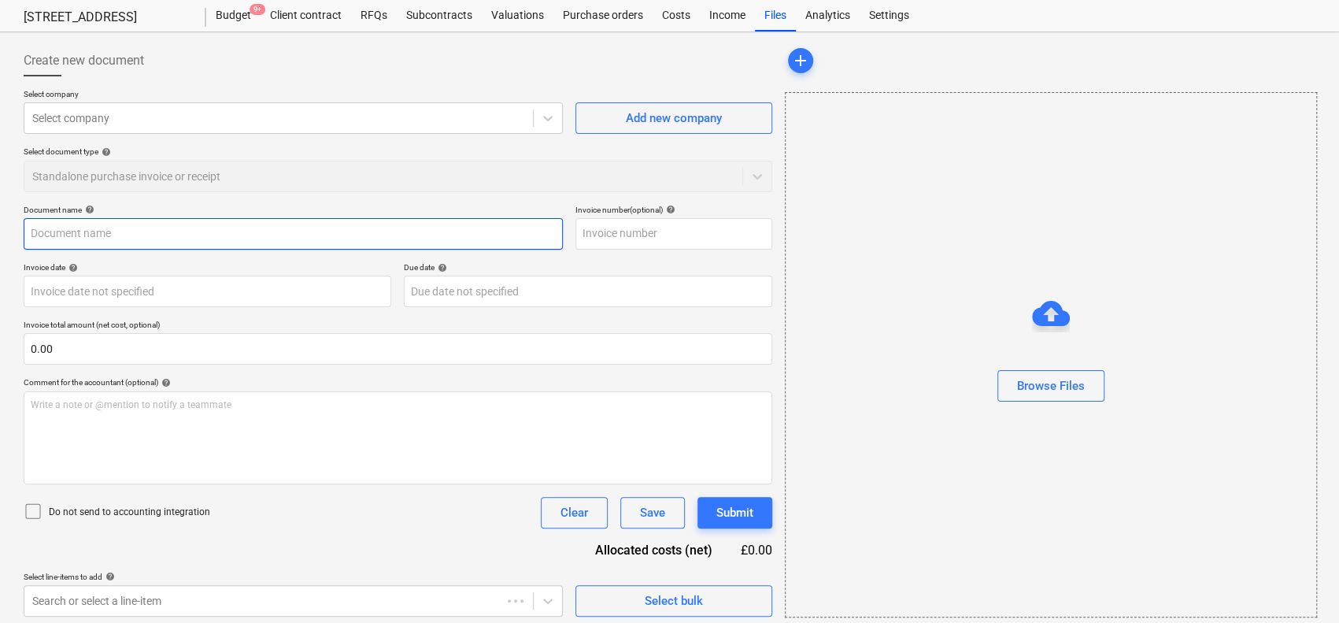
type input "83"
type input "[DATE]"
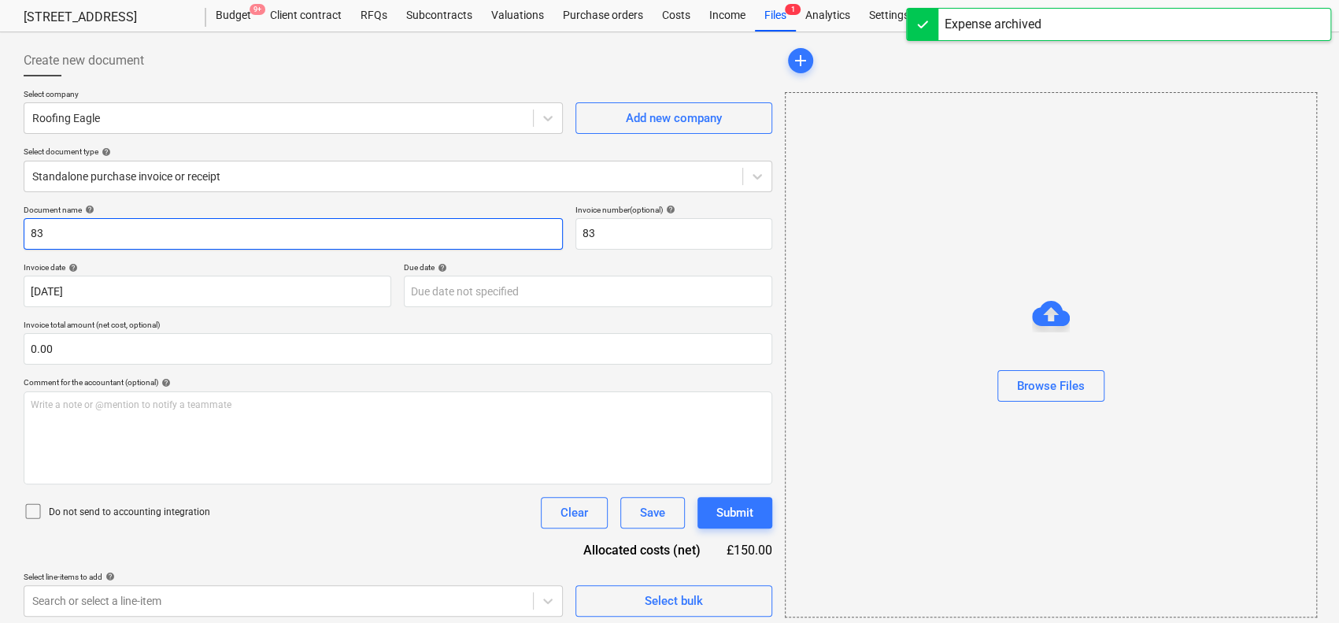
click at [228, 235] on input "83" at bounding box center [293, 233] width 539 height 31
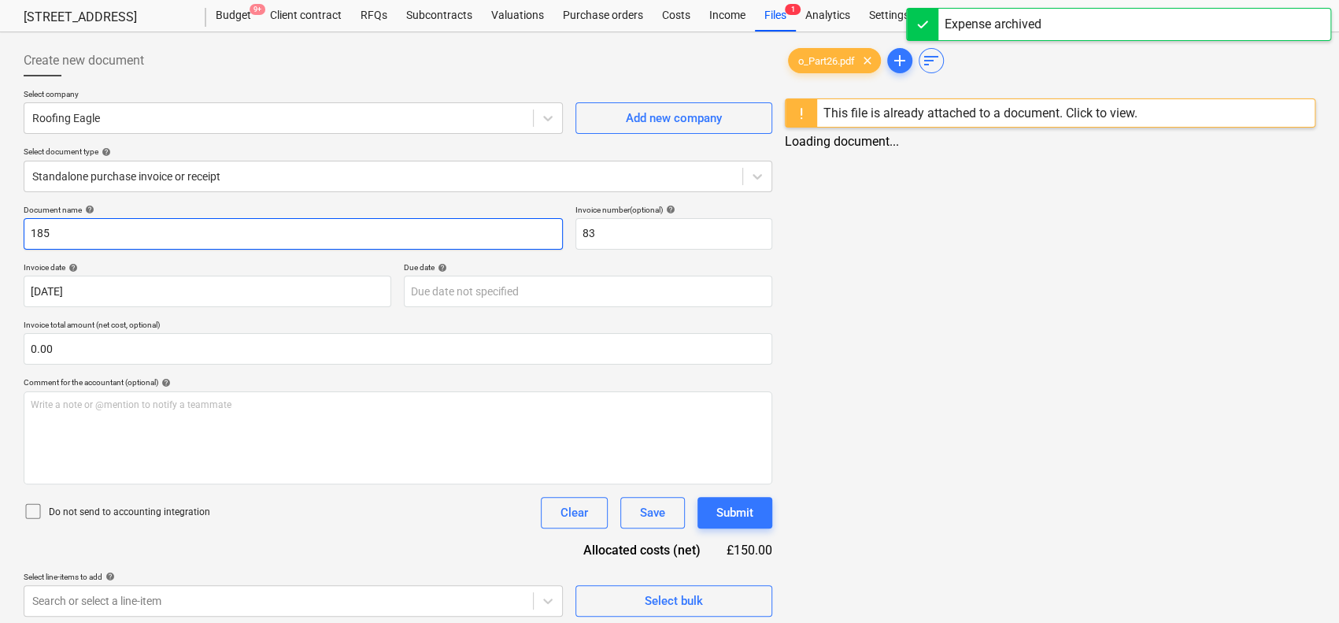
type input "185"
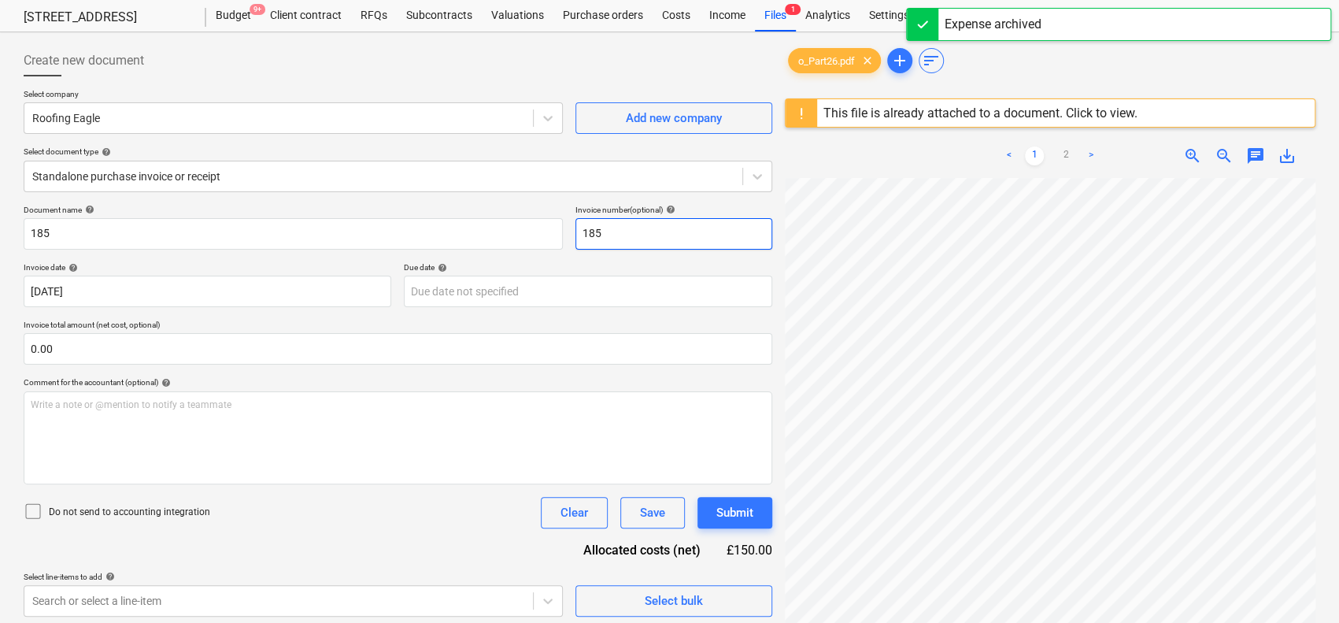
type input "185"
click at [396, 81] on div at bounding box center [398, 82] width 749 height 13
click at [171, 513] on p "Do not send to accounting integration" at bounding box center [129, 512] width 161 height 13
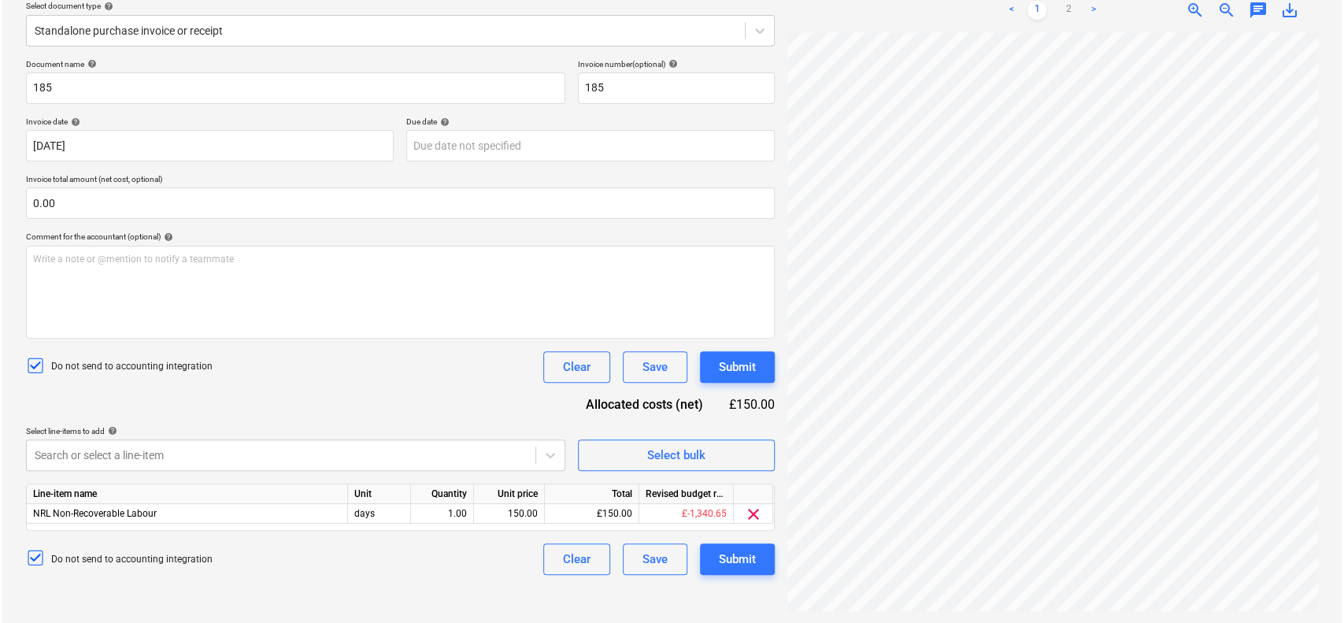
scroll to position [185, 0]
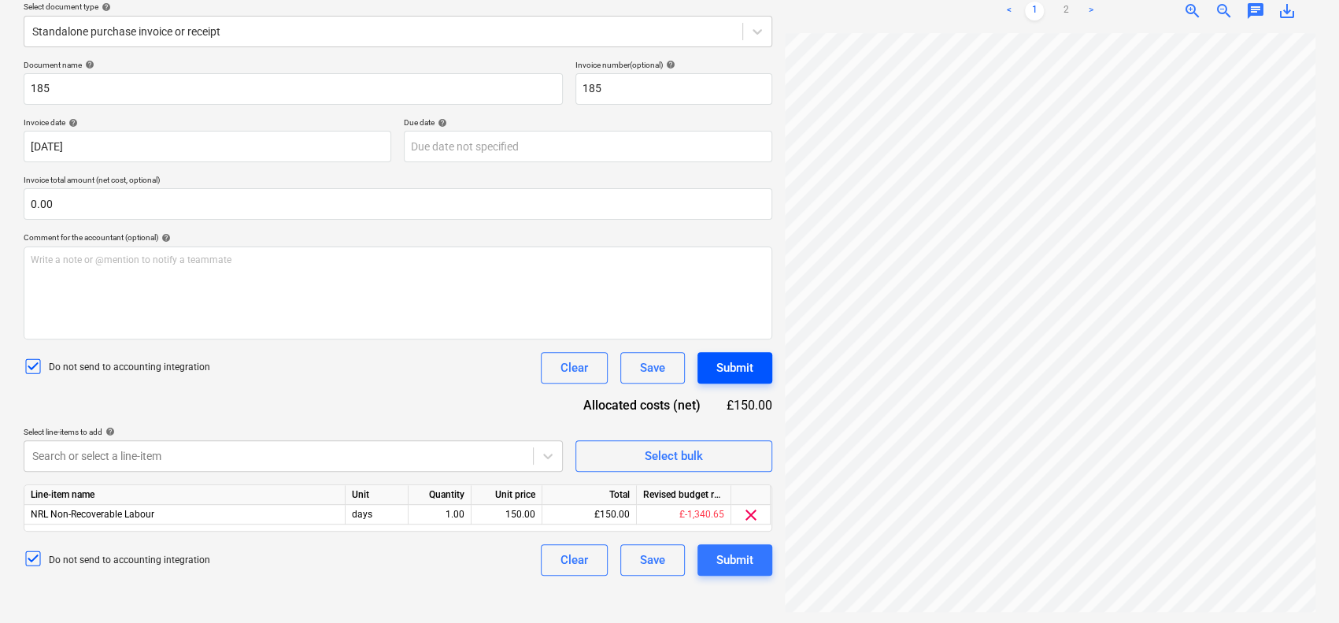
click at [730, 361] on div "Submit" at bounding box center [735, 367] width 37 height 20
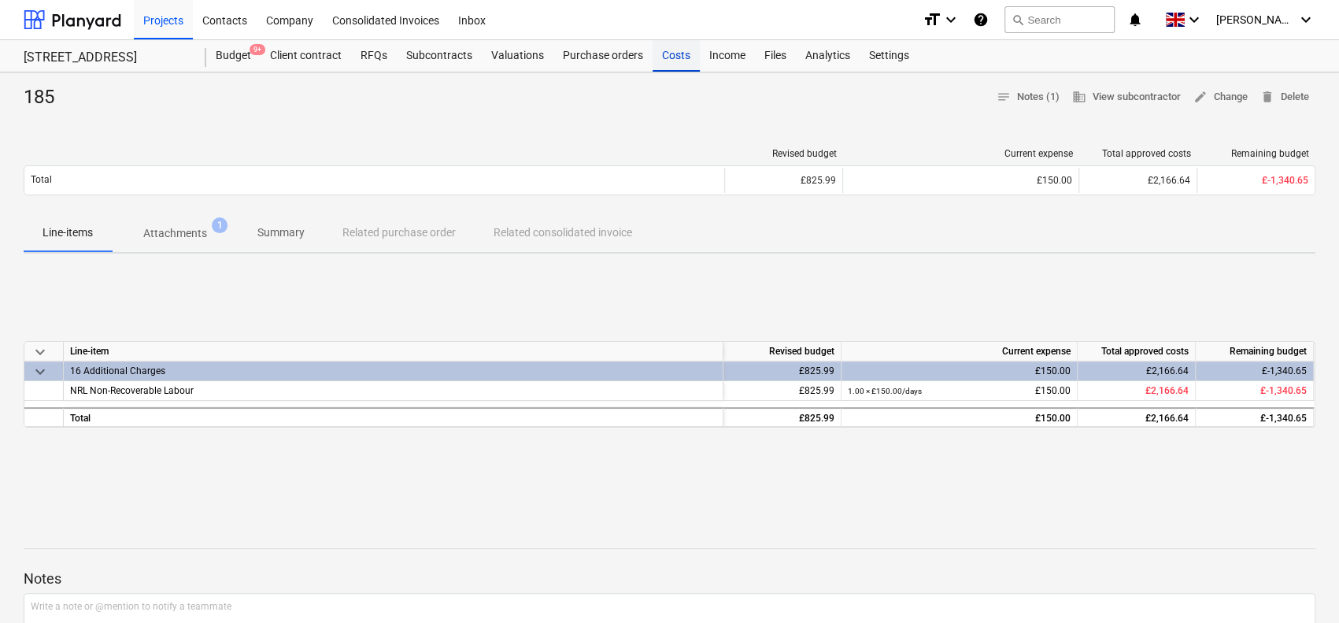
click at [673, 53] on div "Costs" at bounding box center [676, 55] width 47 height 31
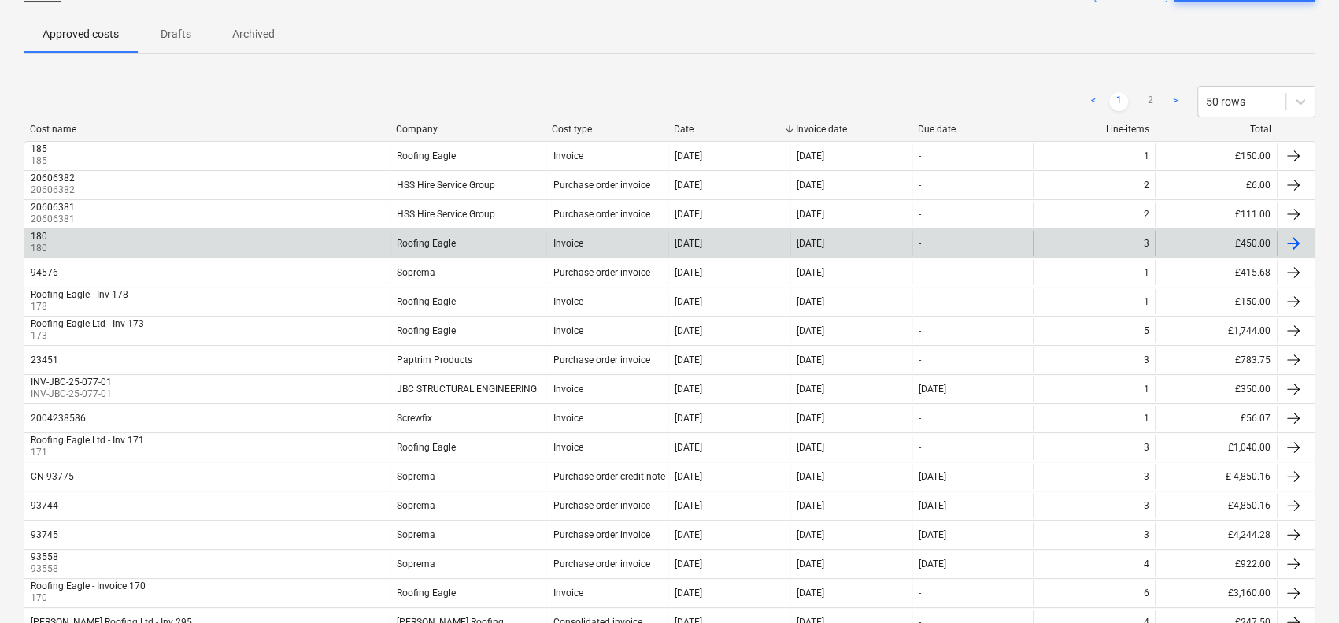
scroll to position [115, 0]
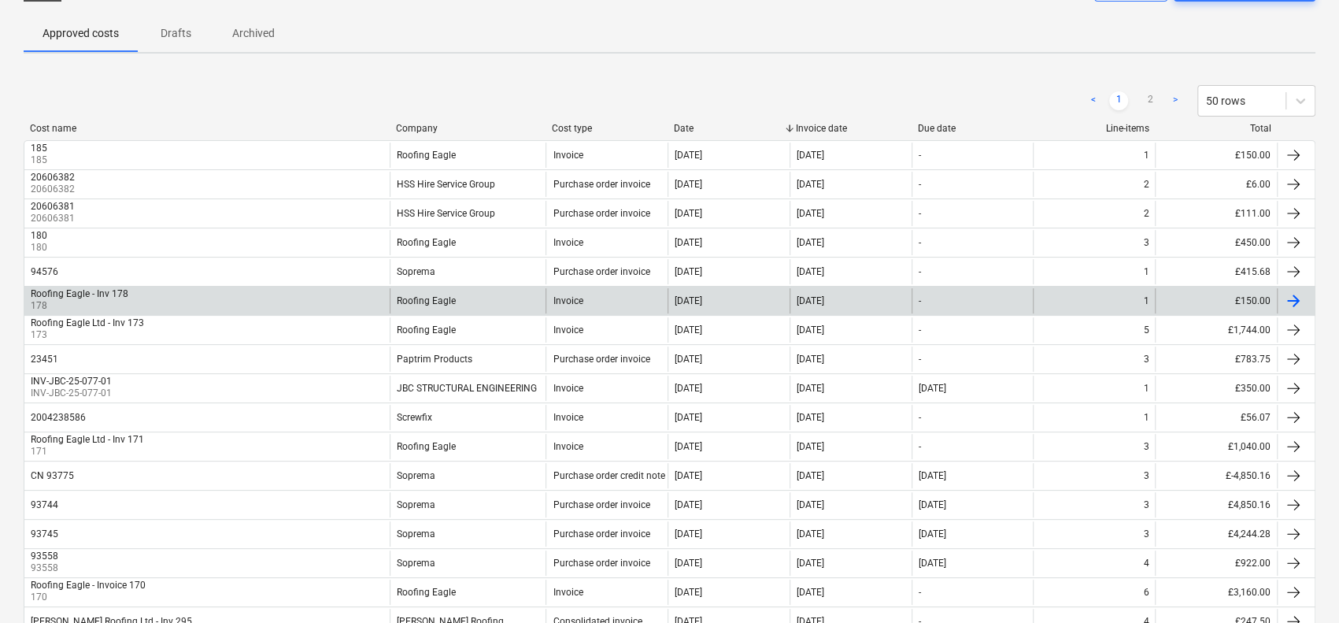
click at [437, 292] on div "Roofing Eagle" at bounding box center [468, 300] width 156 height 25
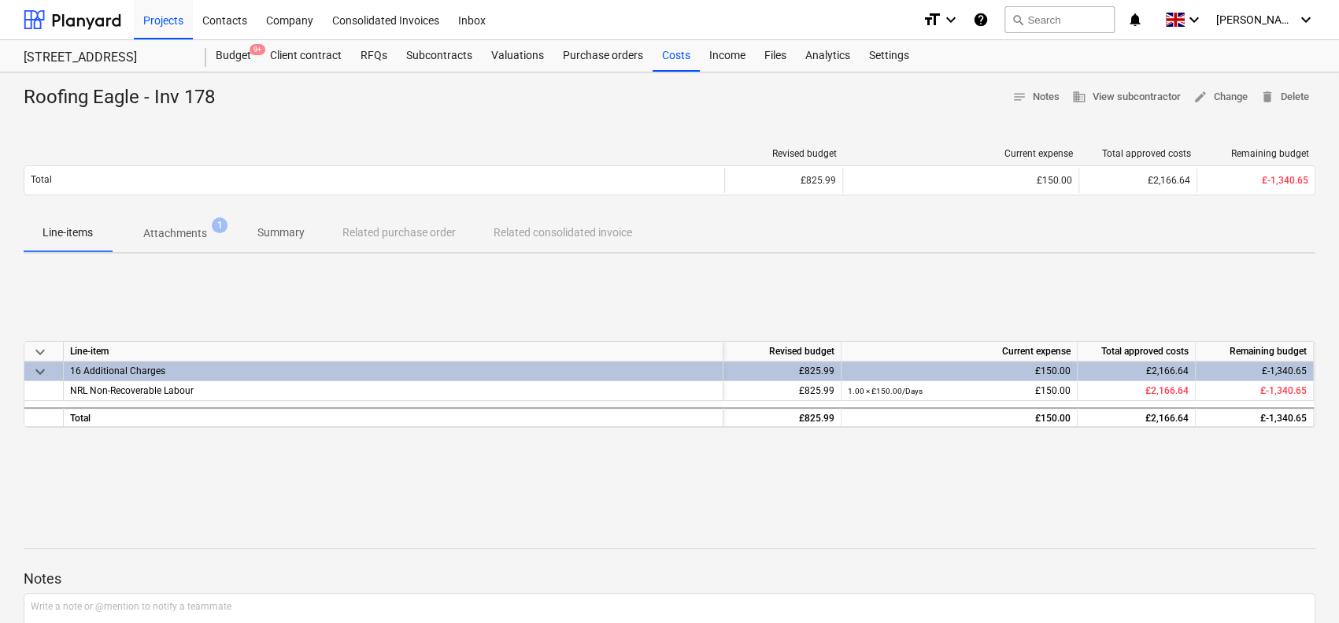
click at [170, 225] on p "Attachments" at bounding box center [175, 233] width 64 height 17
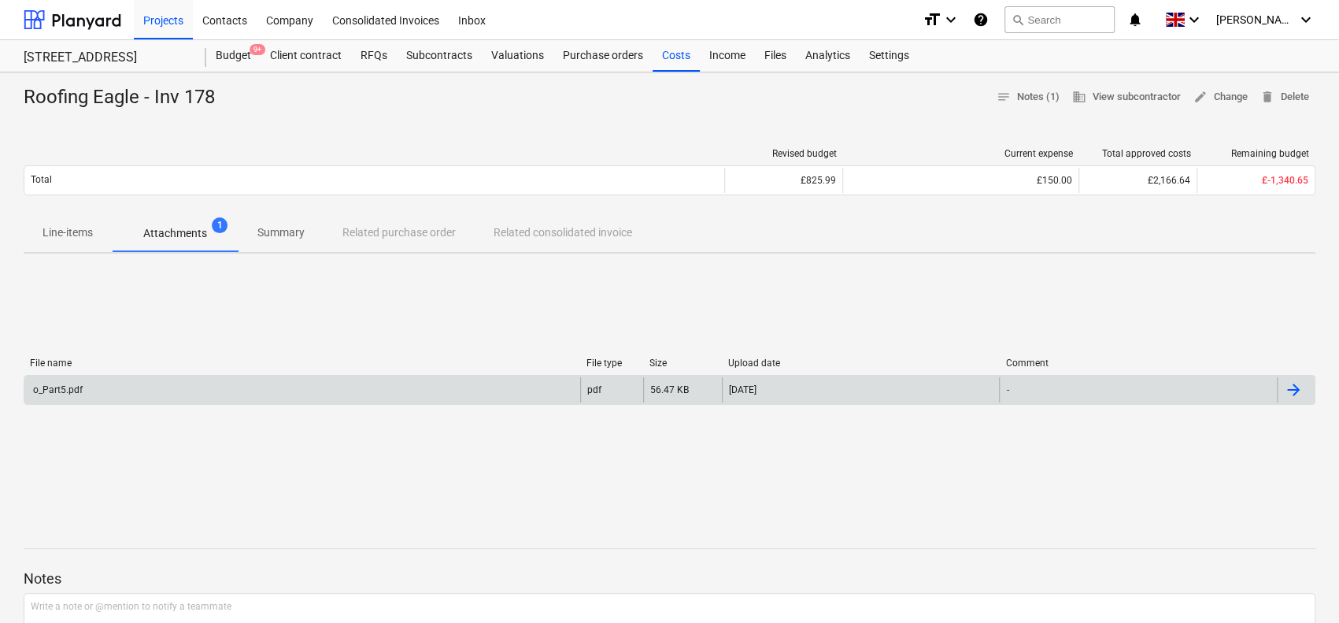
click at [209, 391] on div "o_Part5.pdf" at bounding box center [302, 389] width 556 height 25
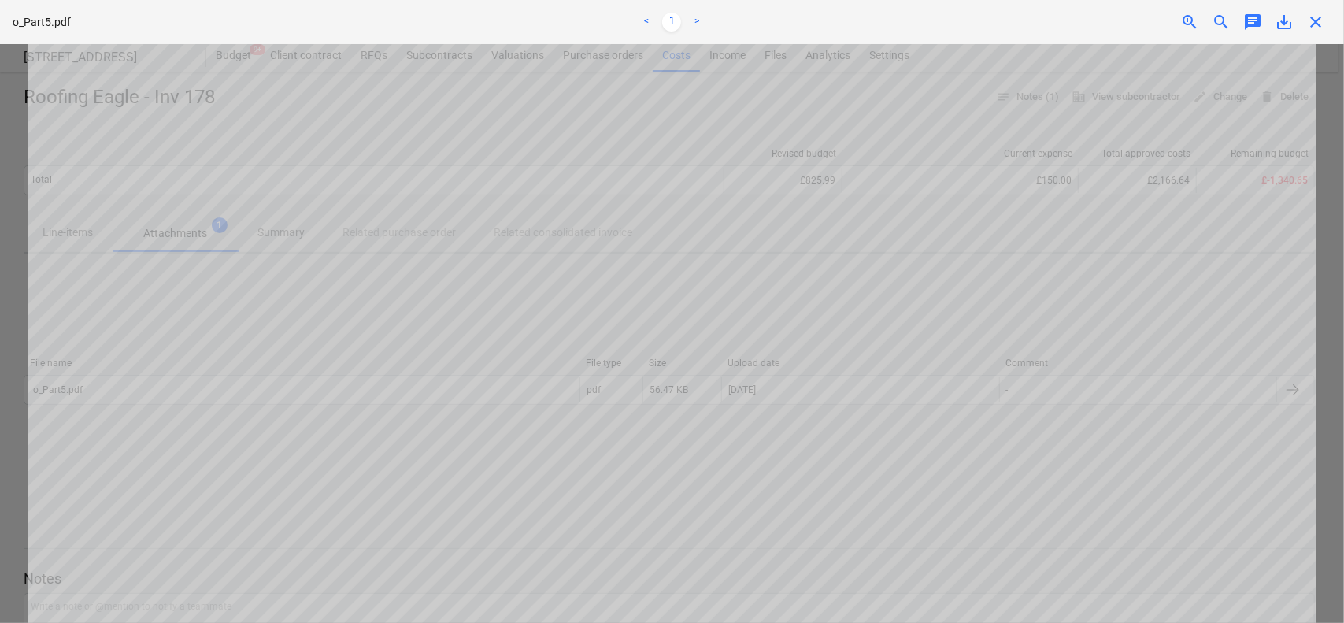
scroll to position [533, 0]
